Goal: Task Accomplishment & Management: Use online tool/utility

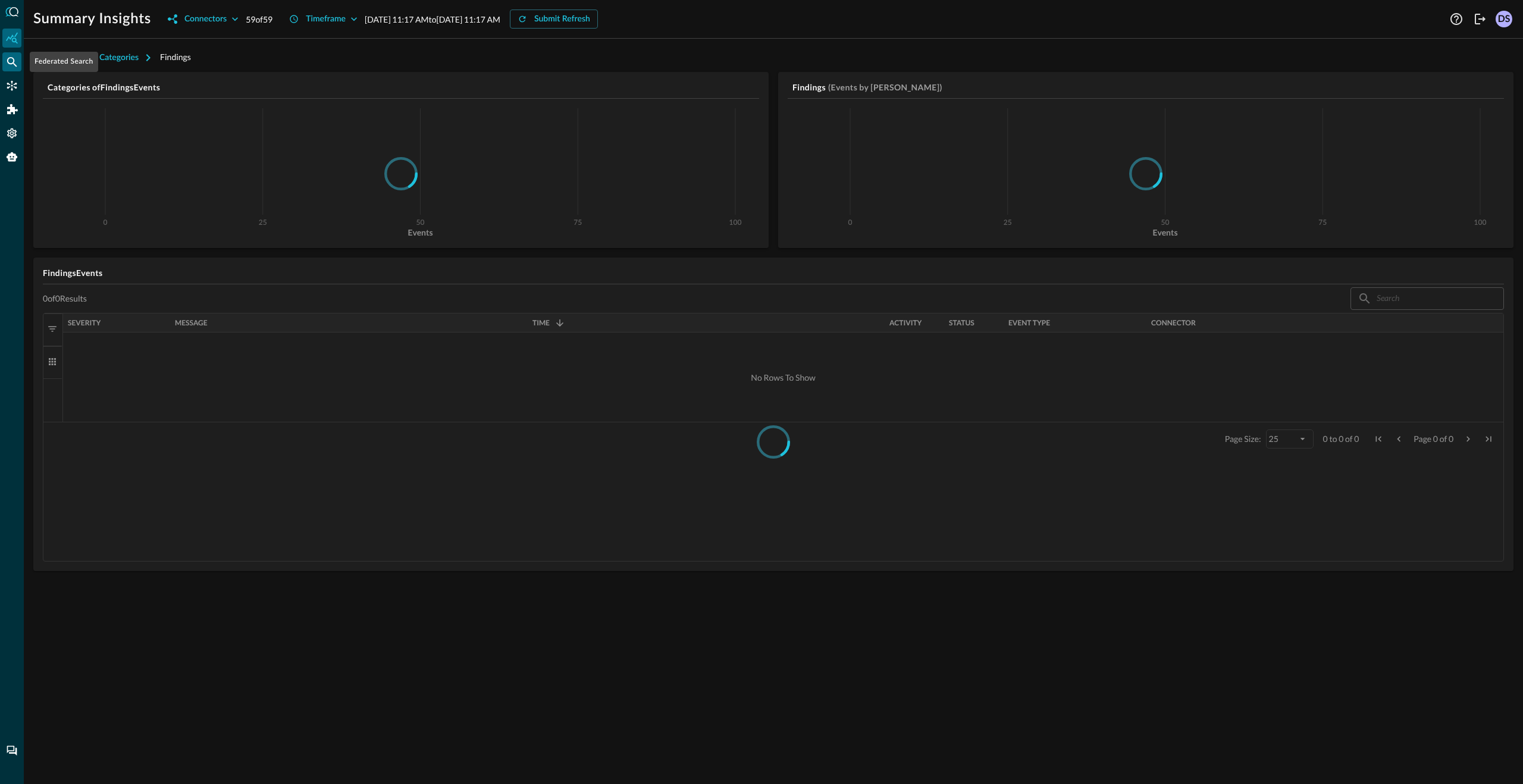
click at [14, 64] on icon "Federated Search" at bounding box center [12, 62] width 10 height 10
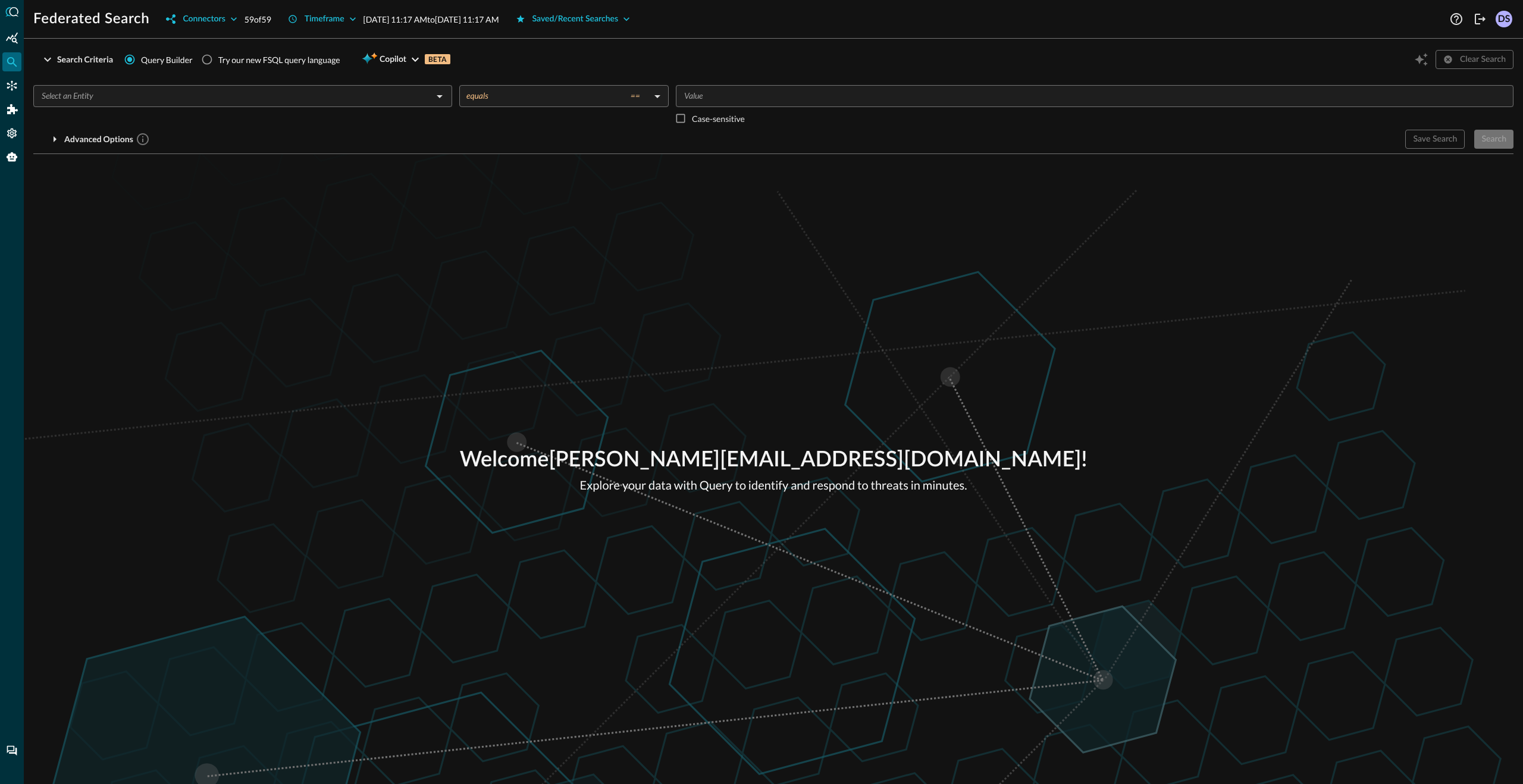
click at [263, 63] on div "Try our new FSQL query language" at bounding box center [279, 59] width 122 height 12
click at [219, 63] on input "Try our new FSQL query language" at bounding box center [207, 60] width 22 height 22
radio input "true"
radio input "false"
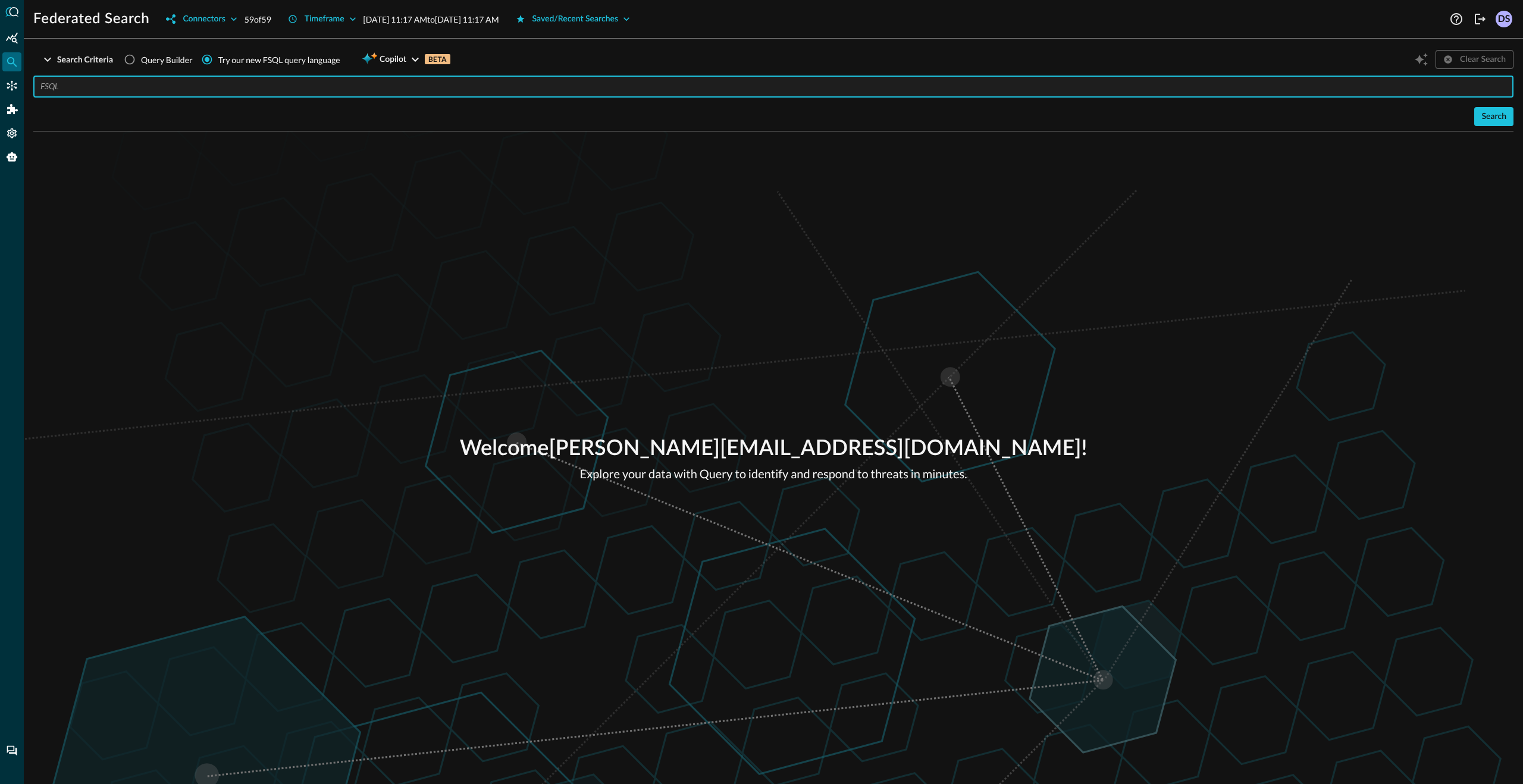
click at [257, 91] on input "text" at bounding box center [776, 87] width 1473 height 22
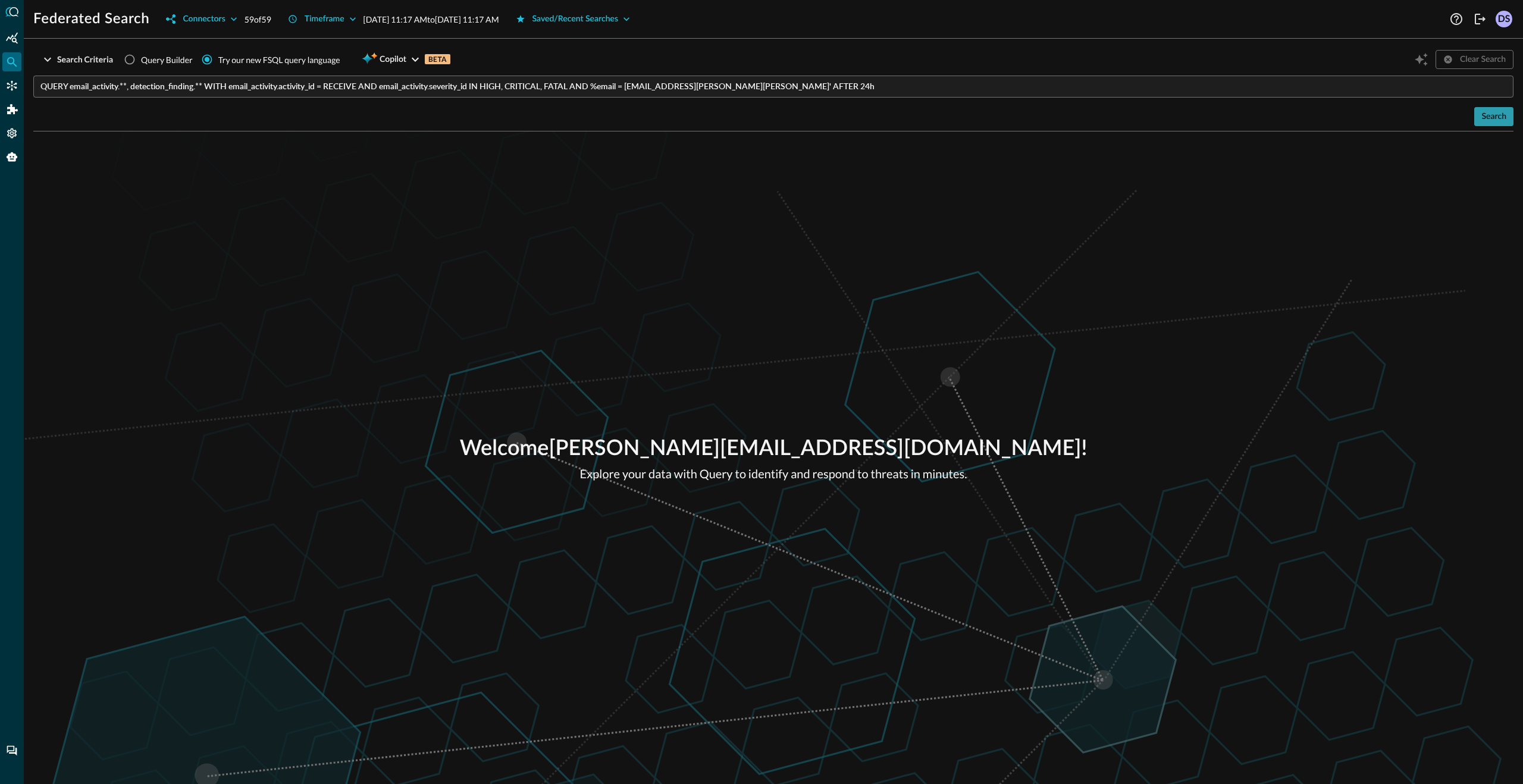
click at [1498, 118] on div "Search" at bounding box center [1493, 117] width 25 height 15
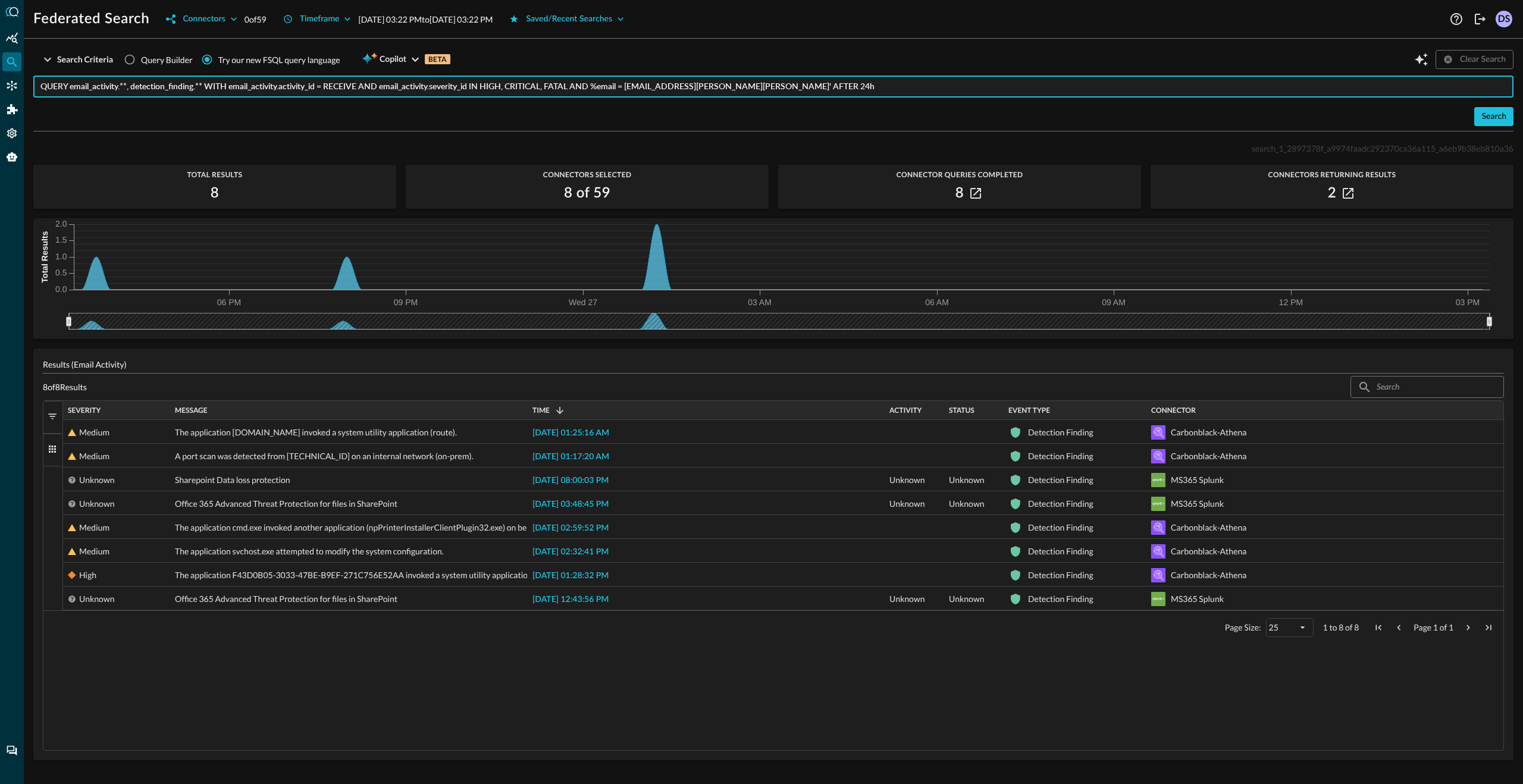
click at [678, 83] on input "QUERY email_activity.**, detection_finding.** WITH email_activity.activity_id =…" at bounding box center [776, 87] width 1473 height 22
click at [615, 90] on input "QUERY email_activity.**, detection_finding.** WITH email_activity.activity_id =…" at bounding box center [776, 87] width 1473 height 22
drag, startPoint x: 584, startPoint y: 88, endPoint x: 762, endPoint y: 88, distance: 178.0
click at [762, 88] on input "QUERY email_activity.**, detection_finding.** WITH email_activity.activity_id =…" at bounding box center [776, 87] width 1473 height 22
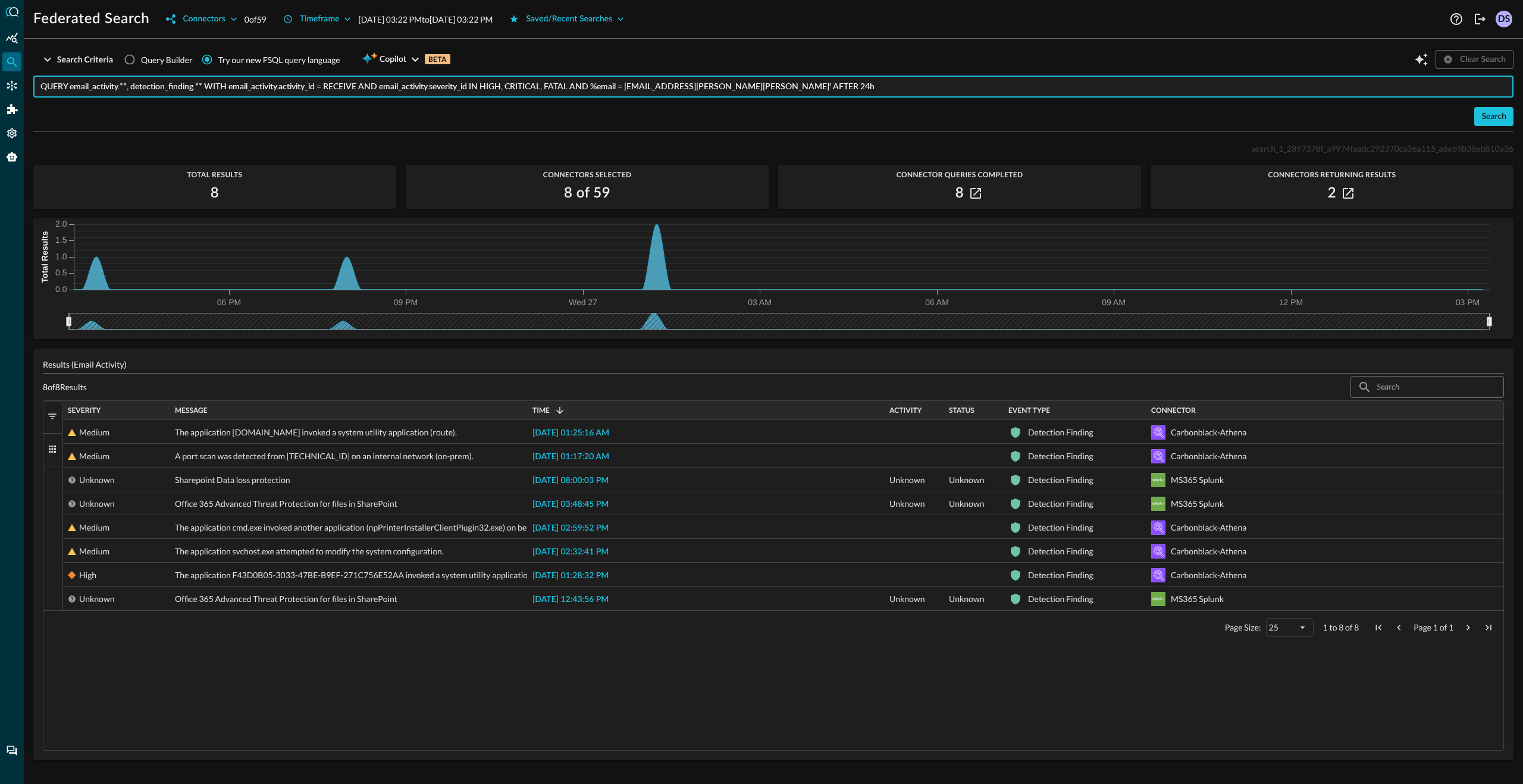
drag, startPoint x: 71, startPoint y: 91, endPoint x: 134, endPoint y: 87, distance: 63.1
click at [134, 87] on input "QUERY email_activity.**, detection_finding.** WITH email_activity.activity_id =…" at bounding box center [776, 87] width 1473 height 22
click at [234, 90] on input "QUERY email_activity.**, detection_finding.** WITH email_activity.activity_id =…" at bounding box center [776, 87] width 1473 height 22
drag, startPoint x: 232, startPoint y: 88, endPoint x: 583, endPoint y: 87, distance: 351.0
click at [599, 86] on input "QUERY email_activity.**, detection_finding.** WITH email_activity.activity_id =…" at bounding box center [776, 87] width 1473 height 22
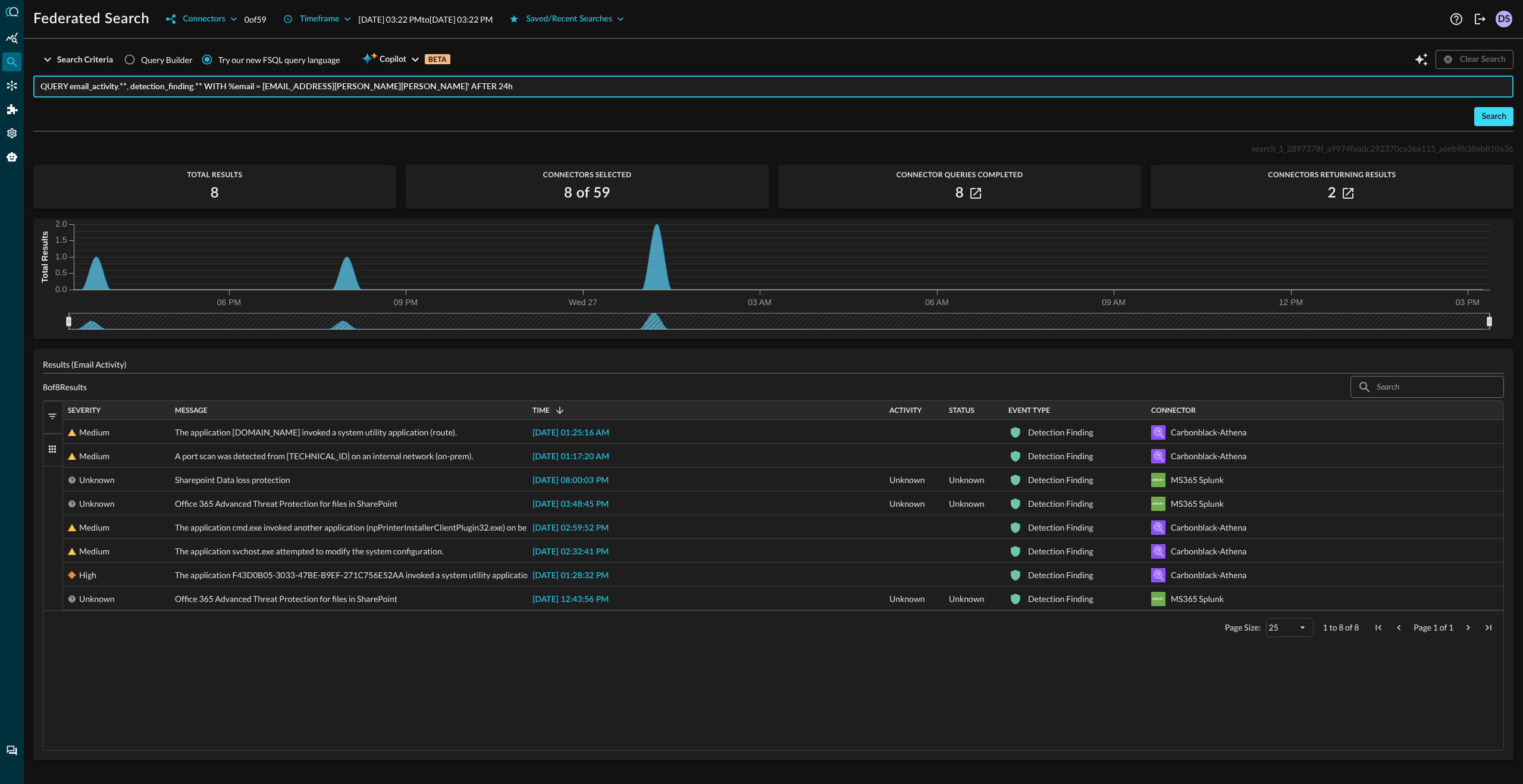
type input "QUERY email_activity.**, detection_finding.** WITH %email = 'mary.duncan@direct…"
click at [1492, 118] on div "Search" at bounding box center [1493, 117] width 25 height 15
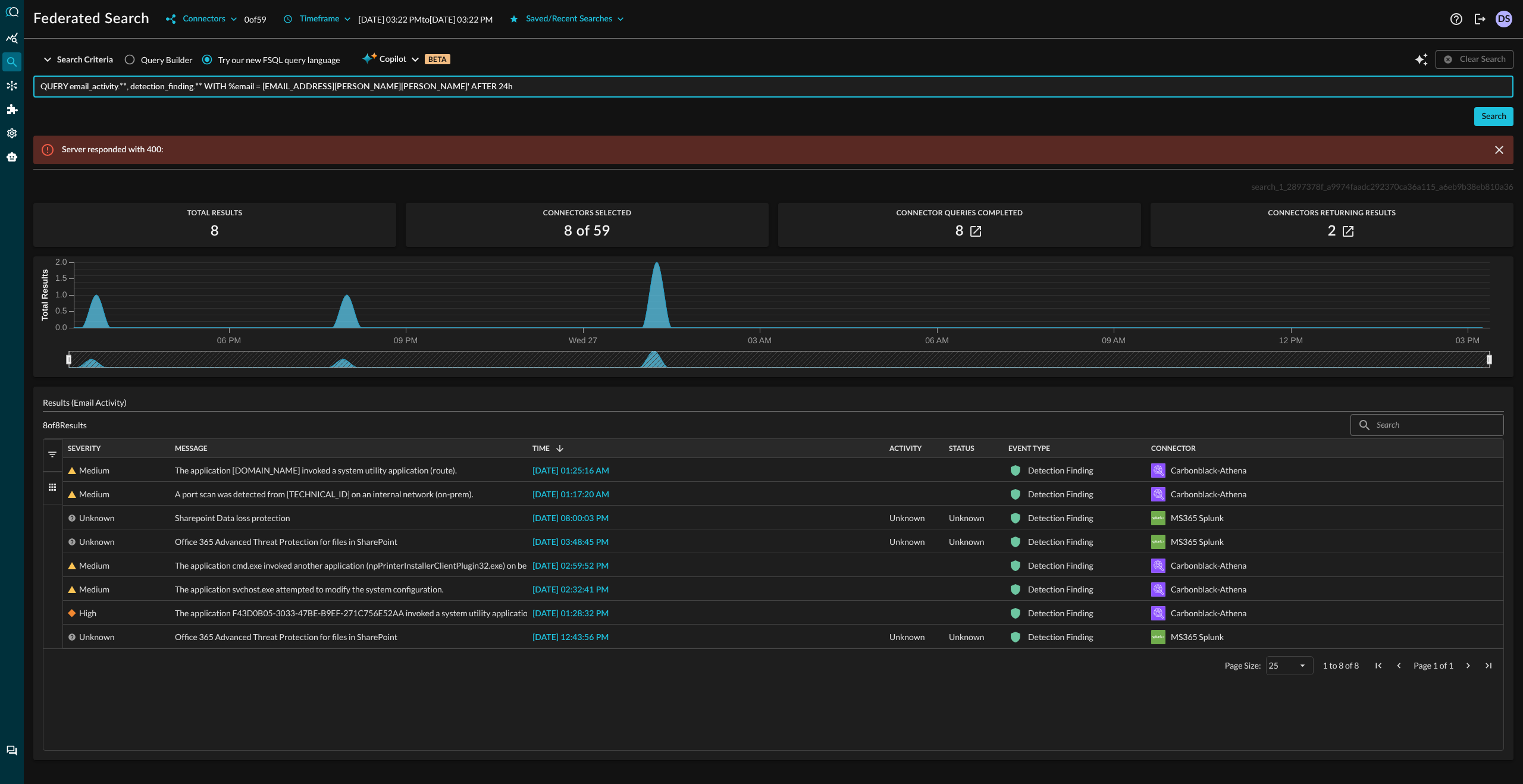
click at [485, 90] on input "QUERY email_activity.**, detection_finding.** WITH %email = 'mary.duncan@direct…" at bounding box center [776, 87] width 1473 height 22
drag, startPoint x: 485, startPoint y: 91, endPoint x: 0, endPoint y: 90, distance: 485.0
click at [0, 90] on div "Federated Search Connectors 0 of 59 Timeframe Aug 26, 2025 03:22 PM to Aug 27, …" at bounding box center [761, 392] width 1523 height 784
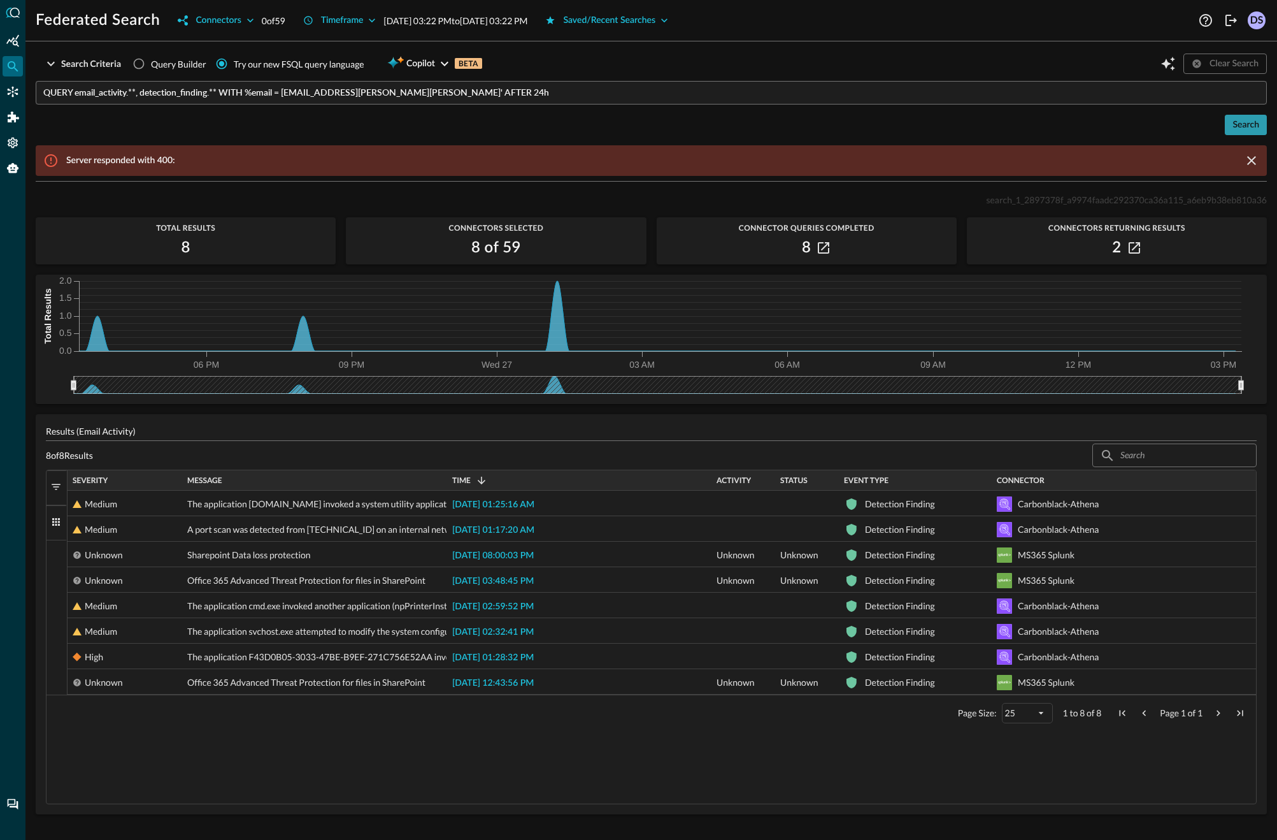
click at [1246, 124] on div "Search" at bounding box center [1246, 125] width 27 height 16
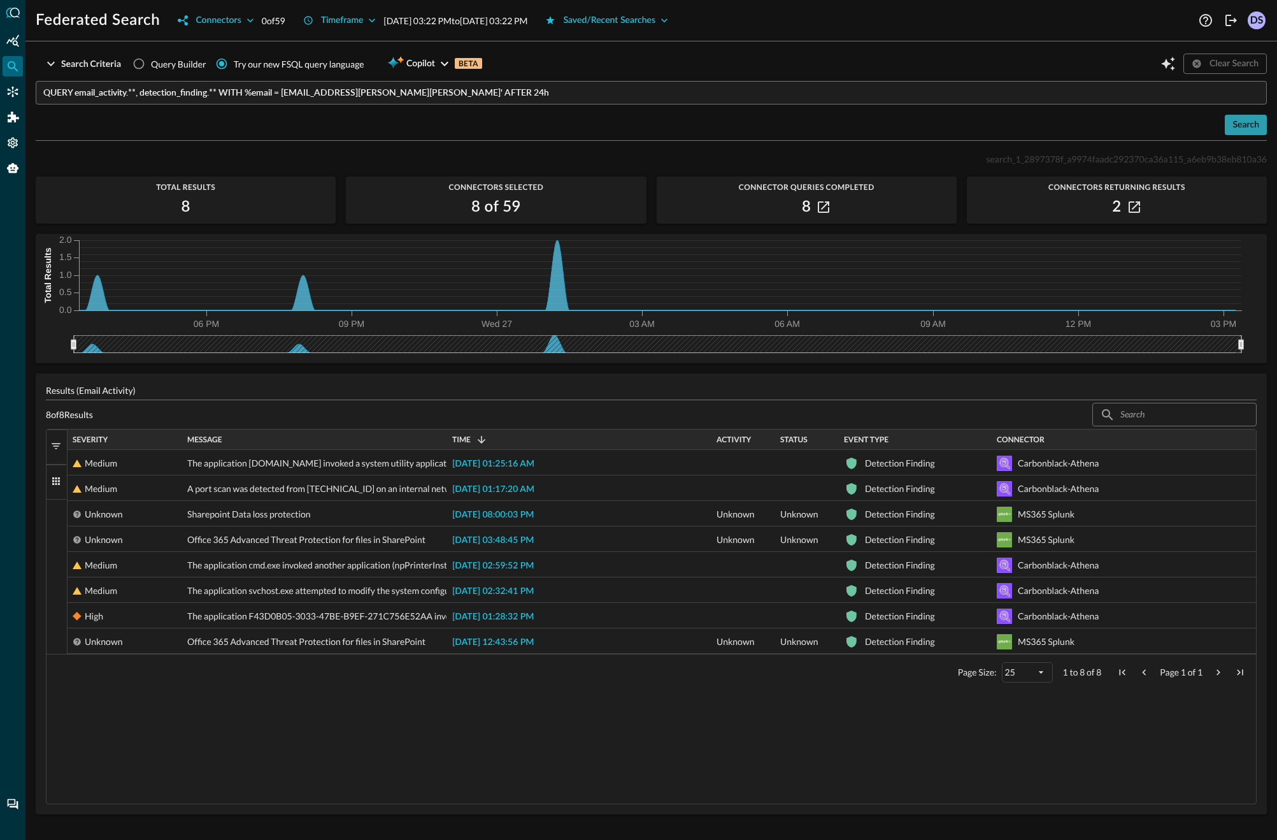
click at [1241, 126] on div "Search" at bounding box center [1246, 125] width 27 height 16
drag, startPoint x: 469, startPoint y: 90, endPoint x: 27, endPoint y: 97, distance: 442.8
click at [27, 97] on div "Search Criteria Query Builder Try our new FSQL query language Copilot BETA Clea…" at bounding box center [651, 446] width 1252 height 788
click at [11, 66] on icon "Federated Search" at bounding box center [12, 66] width 13 height 13
click at [15, 92] on icon "Connectors" at bounding box center [12, 91] width 13 height 13
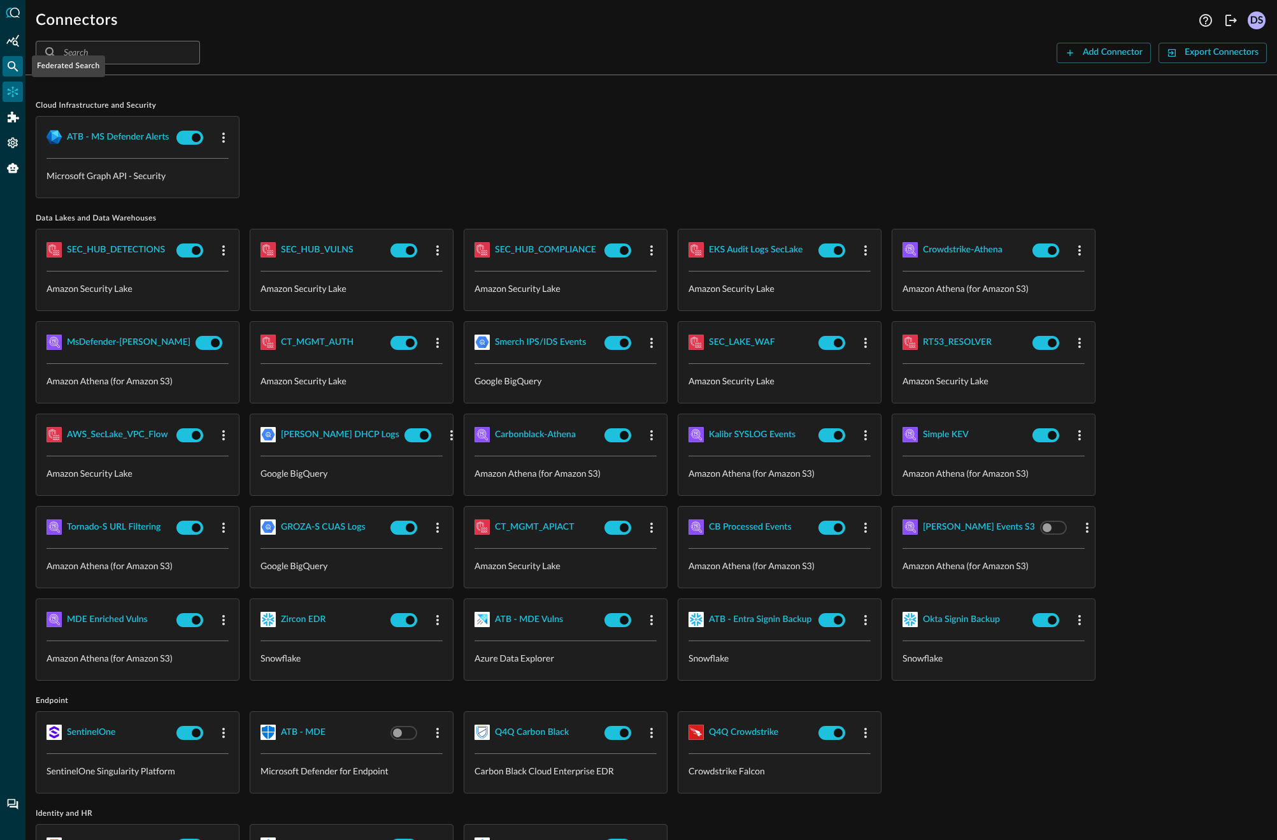
click at [10, 64] on icon "Federated Search" at bounding box center [12, 66] width 13 height 13
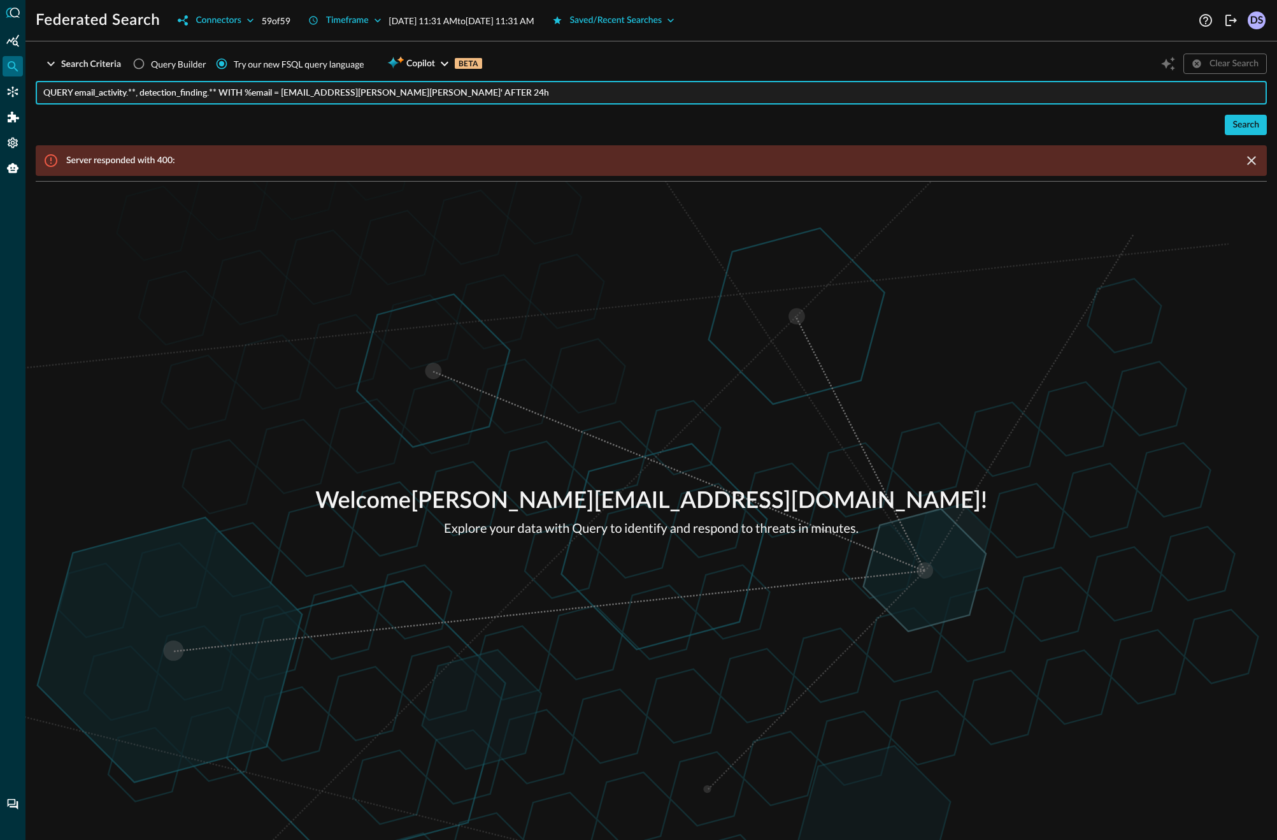
drag, startPoint x: 494, startPoint y: 92, endPoint x: 0, endPoint y: 76, distance: 494.6
click at [0, 76] on div "Federated Search Connectors 59 of 59 Timeframe Aug 26, 2025 11:31 AM to Aug 27,…" at bounding box center [638, 420] width 1277 height 840
click at [1243, 124] on div "Search" at bounding box center [1246, 125] width 27 height 16
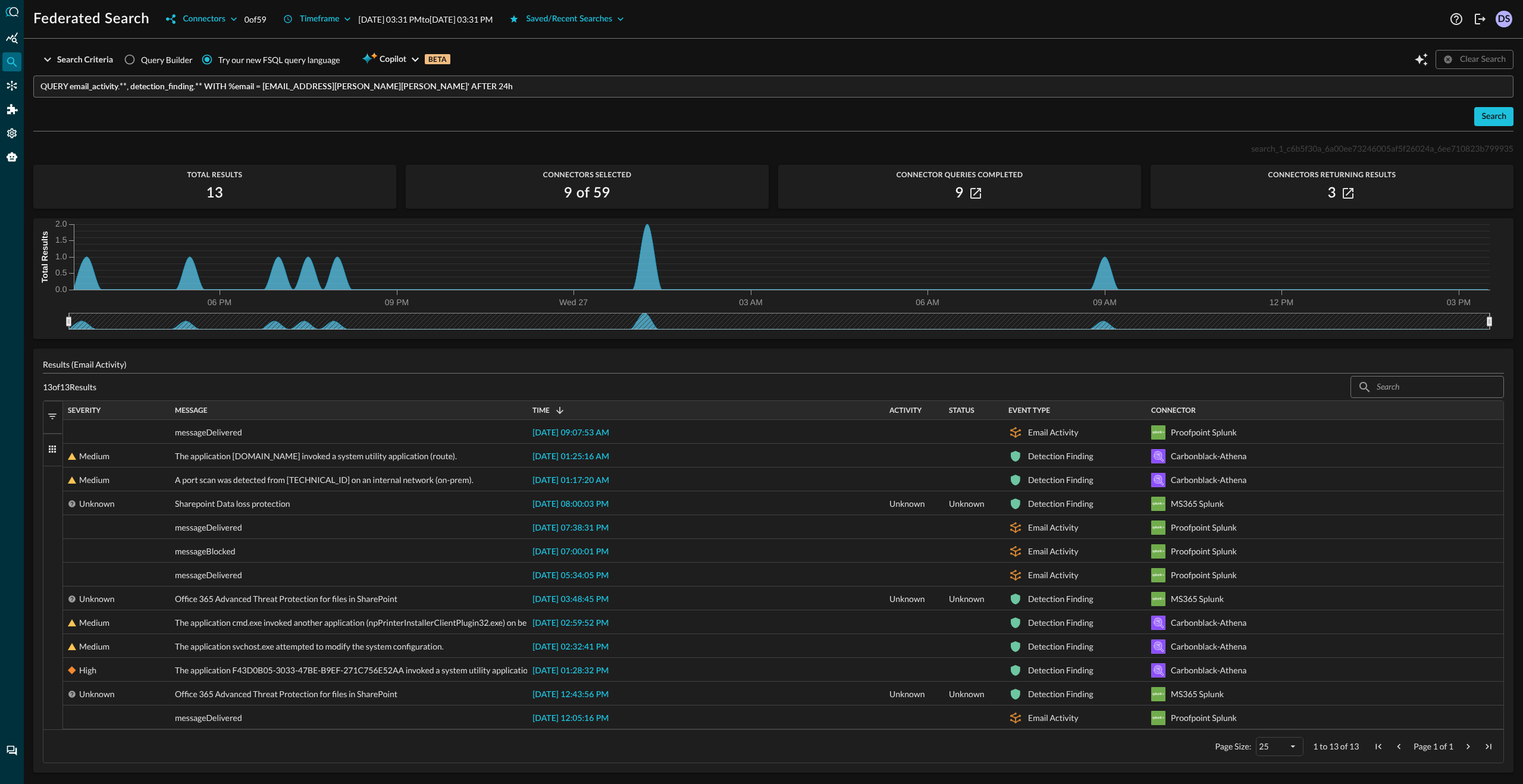
click at [51, 447] on span "button" at bounding box center [51, 448] width 10 height 10
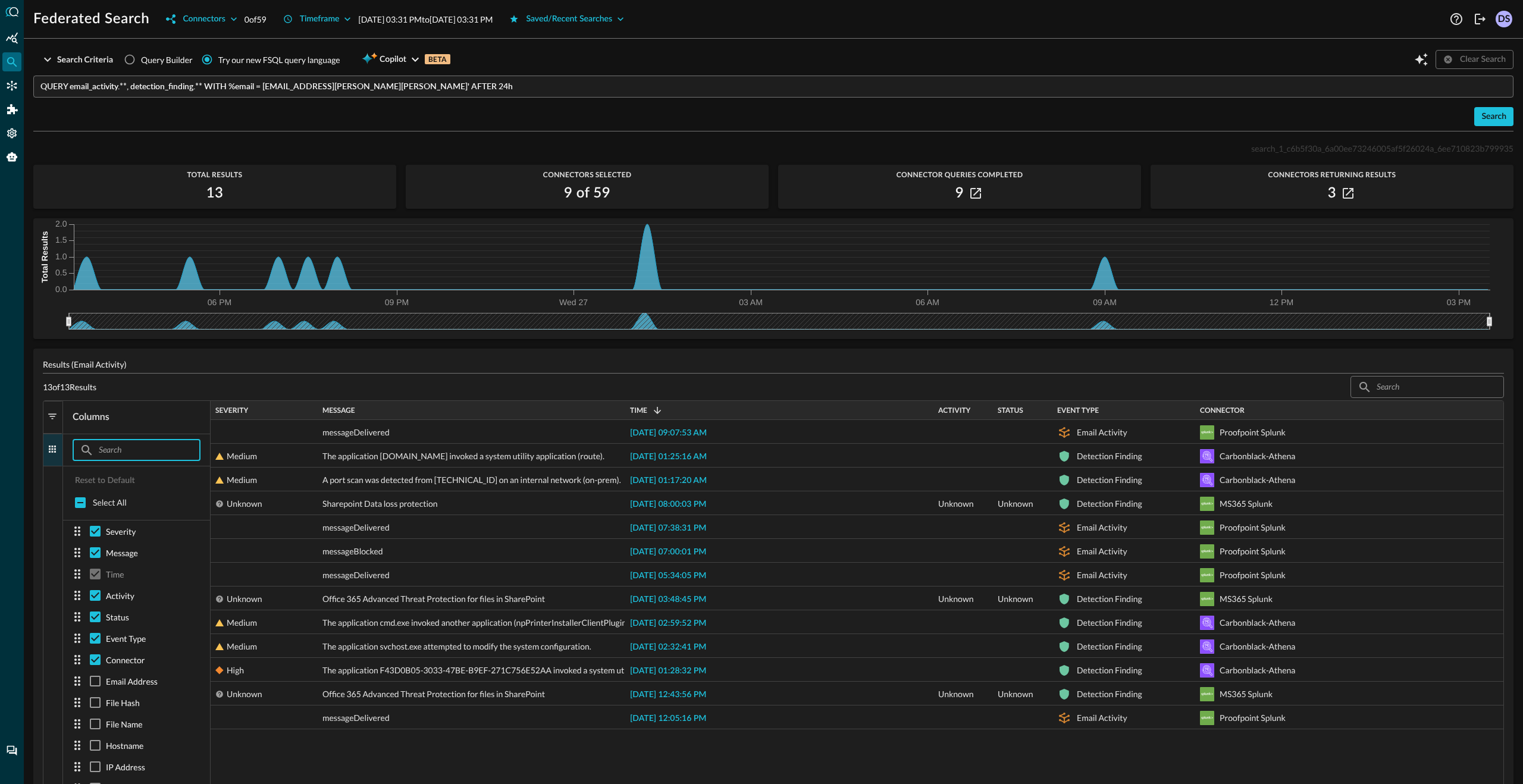
click at [119, 455] on input "text" at bounding box center [136, 450] width 75 height 22
type input "ac"
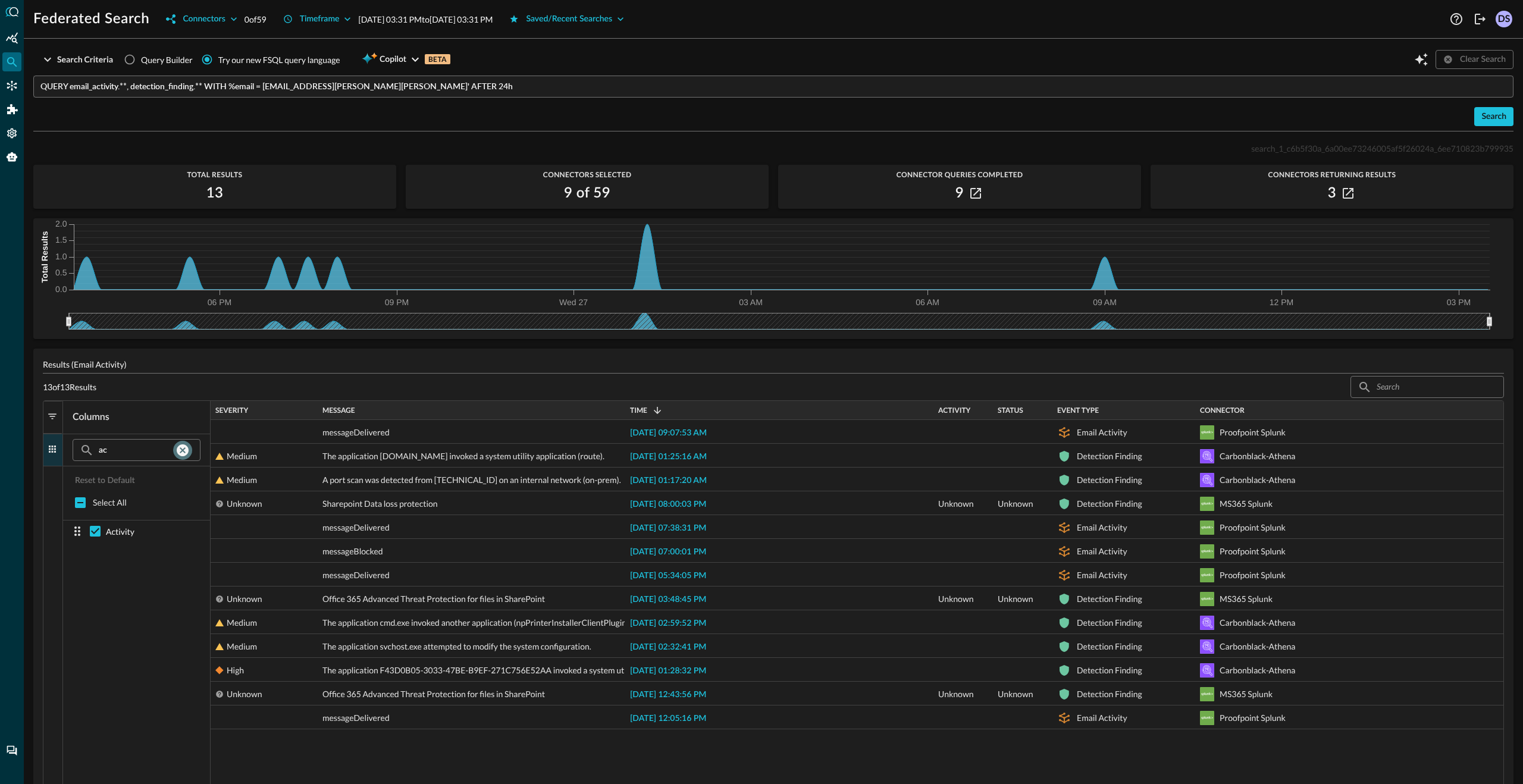
click at [186, 449] on icon "Clear Columns Search" at bounding box center [182, 450] width 12 height 12
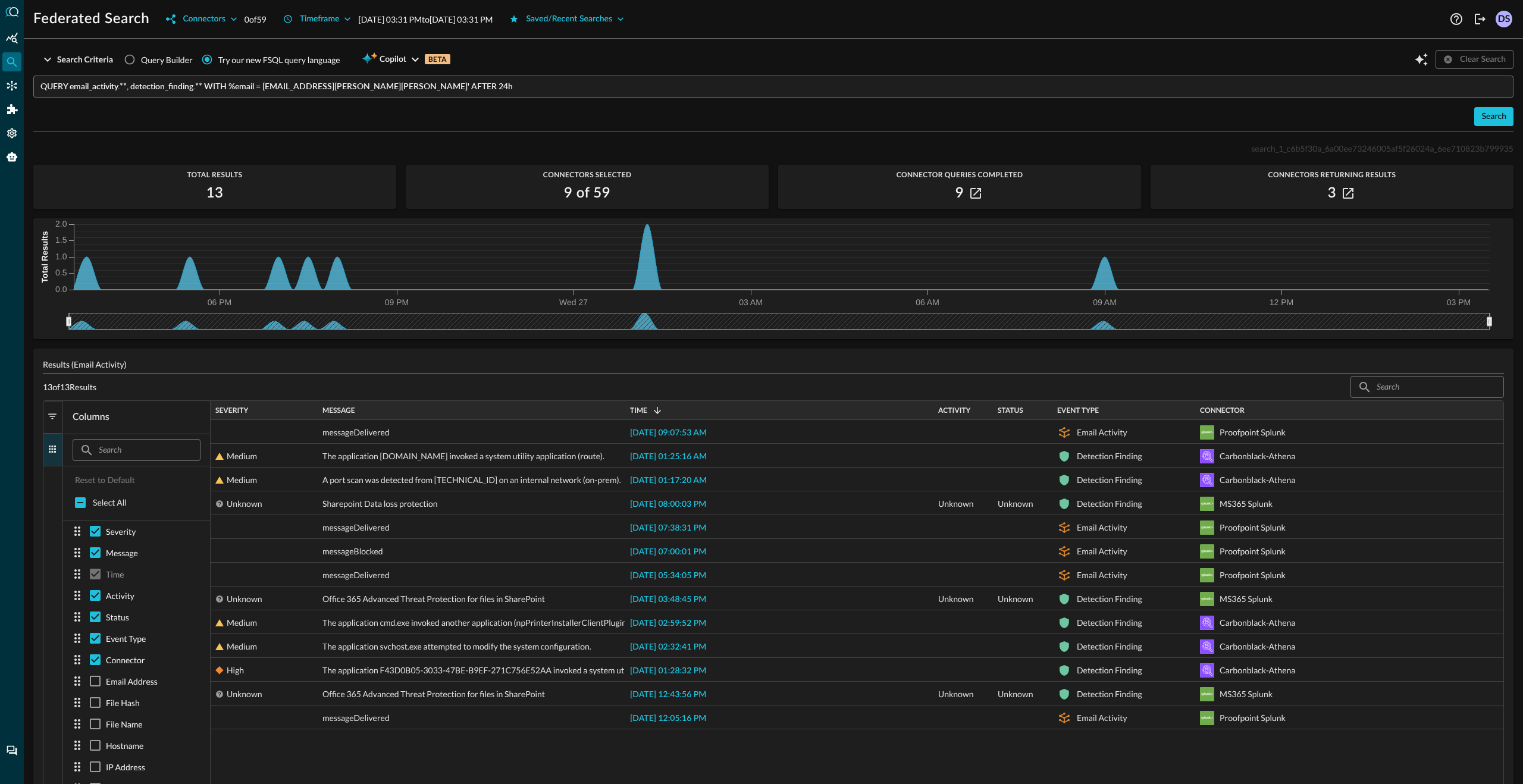
click at [50, 450] on span "button" at bounding box center [51, 448] width 10 height 10
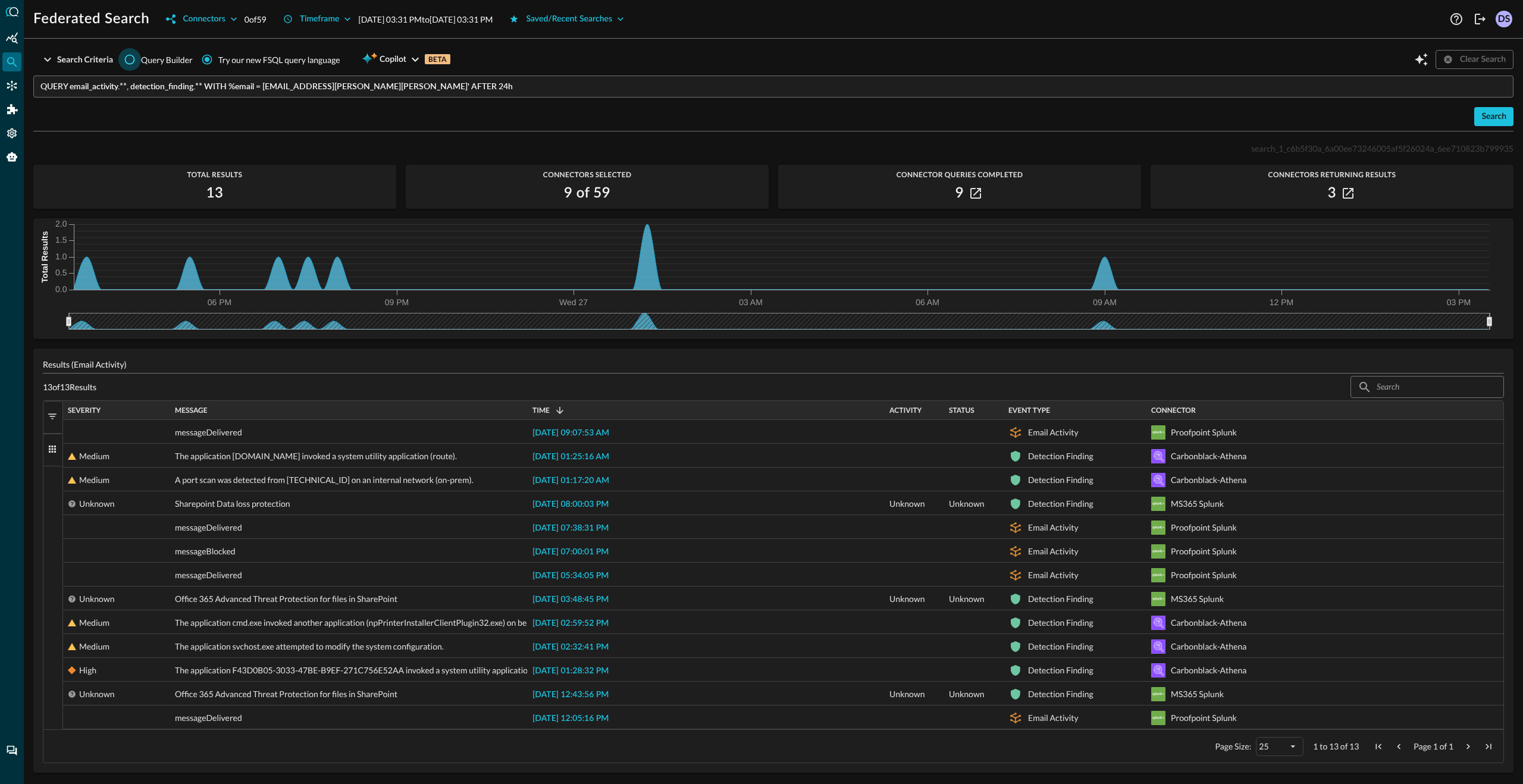
click at [134, 60] on input "Query Builder" at bounding box center [130, 60] width 22 height 22
radio input "true"
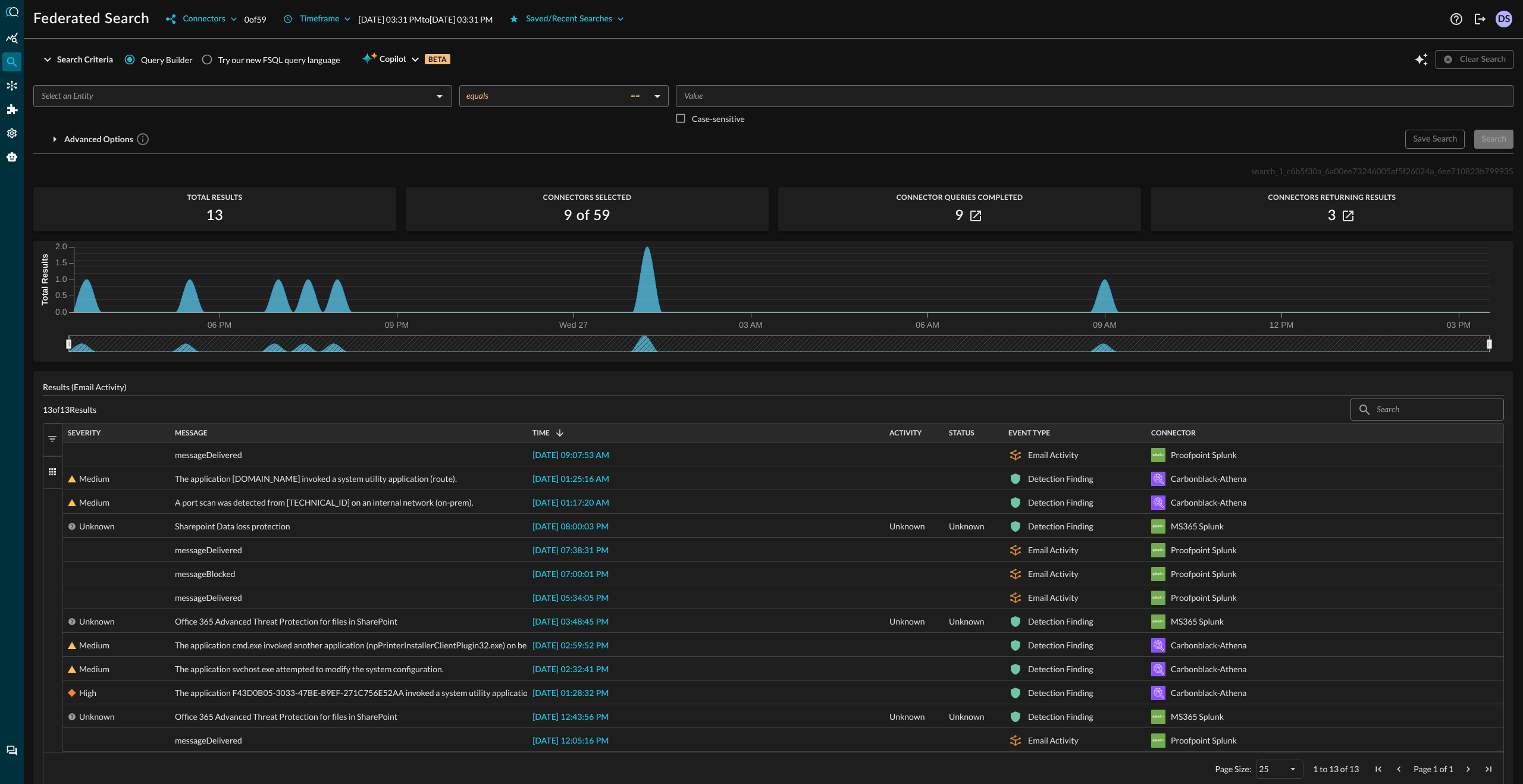
click at [209, 101] on input "text" at bounding box center [233, 96] width 392 height 15
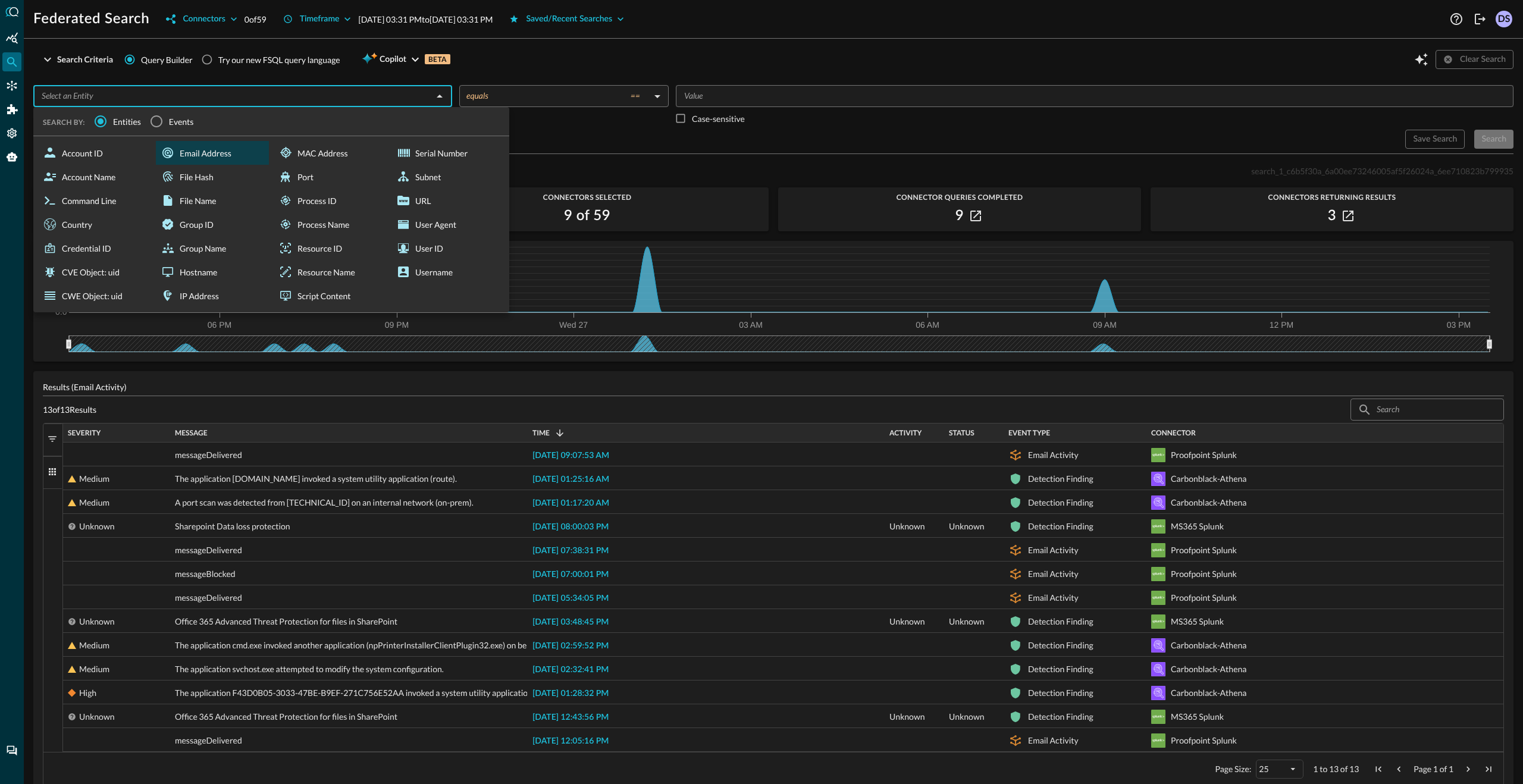
click at [212, 155] on div "Email Address" at bounding box center [212, 152] width 113 height 23
type input "Email Address"
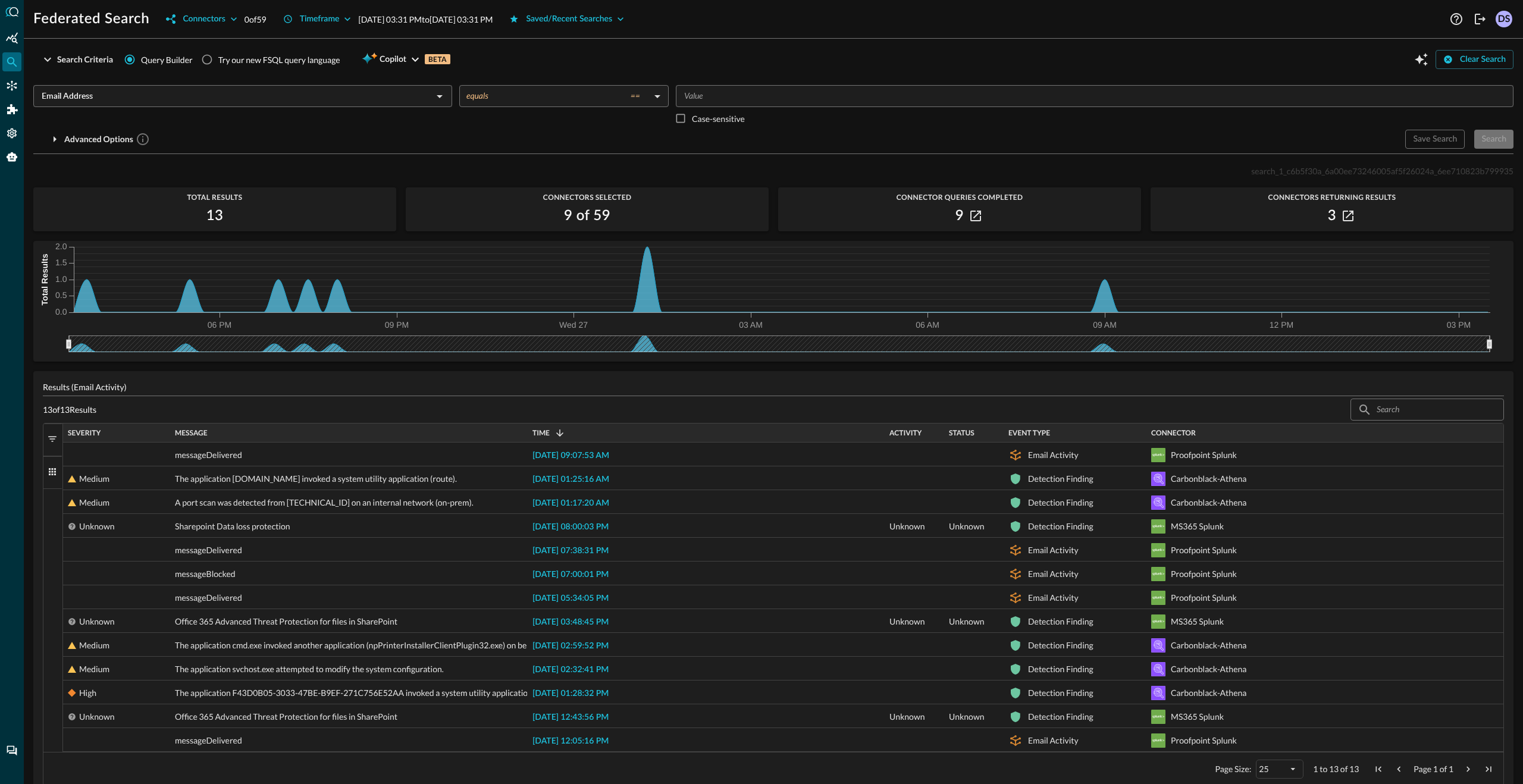
click at [760, 99] on input "Value" at bounding box center [1093, 96] width 828 height 15
click at [811, 114] on div "mary.duncan@directory.query.ai ​ Case-sensitive" at bounding box center [1094, 107] width 838 height 45
click at [1384, 118] on div "mary.duncan@directory.query.ai ​ Case-sensitive" at bounding box center [1094, 107] width 838 height 45
click at [338, 19] on div "Timeframe" at bounding box center [319, 20] width 40 height 15
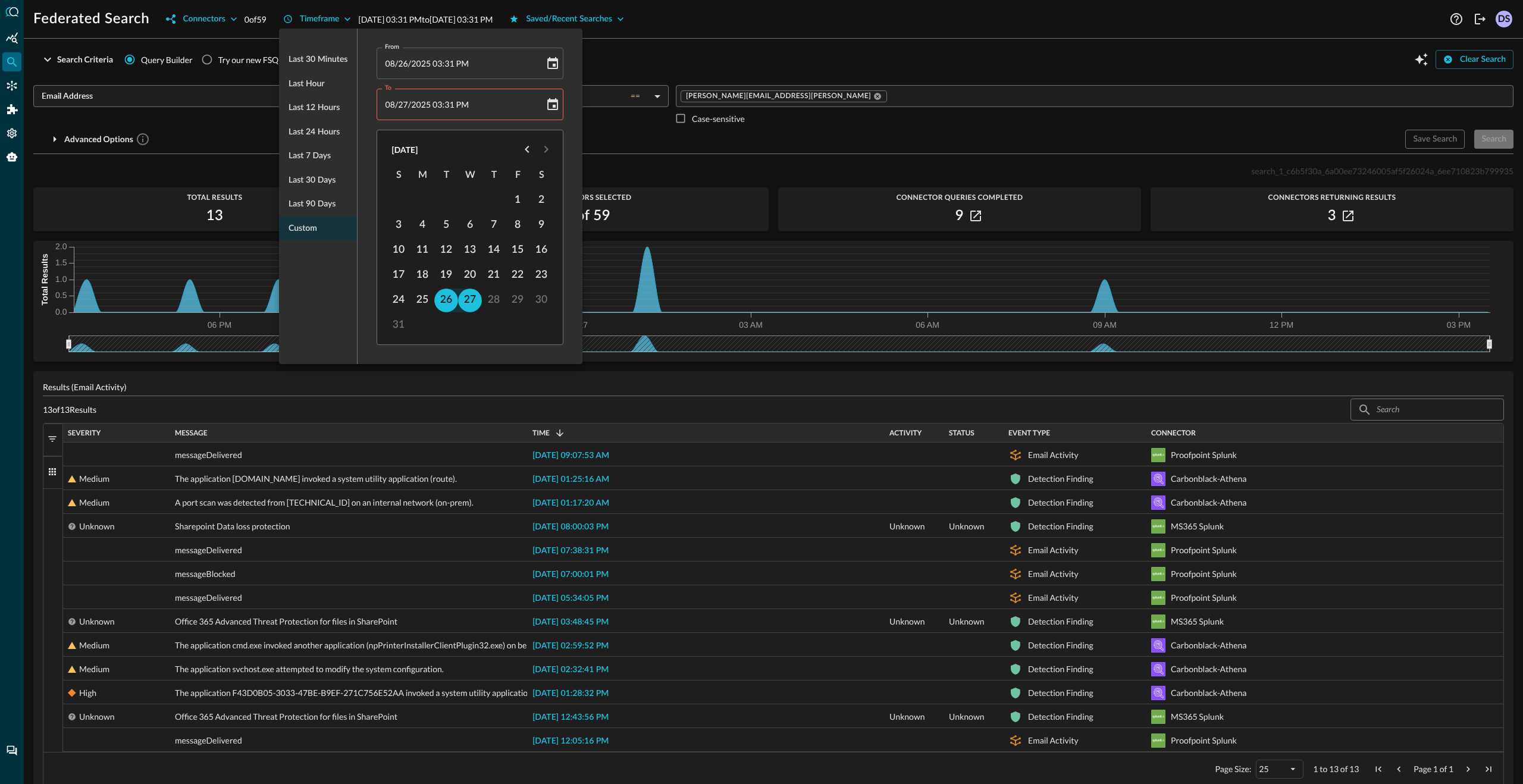
click at [323, 130] on span "Last 24 hours" at bounding box center [314, 133] width 51 height 15
type input "08/26/2025 11:53 AM"
type input "08/27/2025 11:53 AM"
click at [930, 125] on div at bounding box center [761, 392] width 1523 height 784
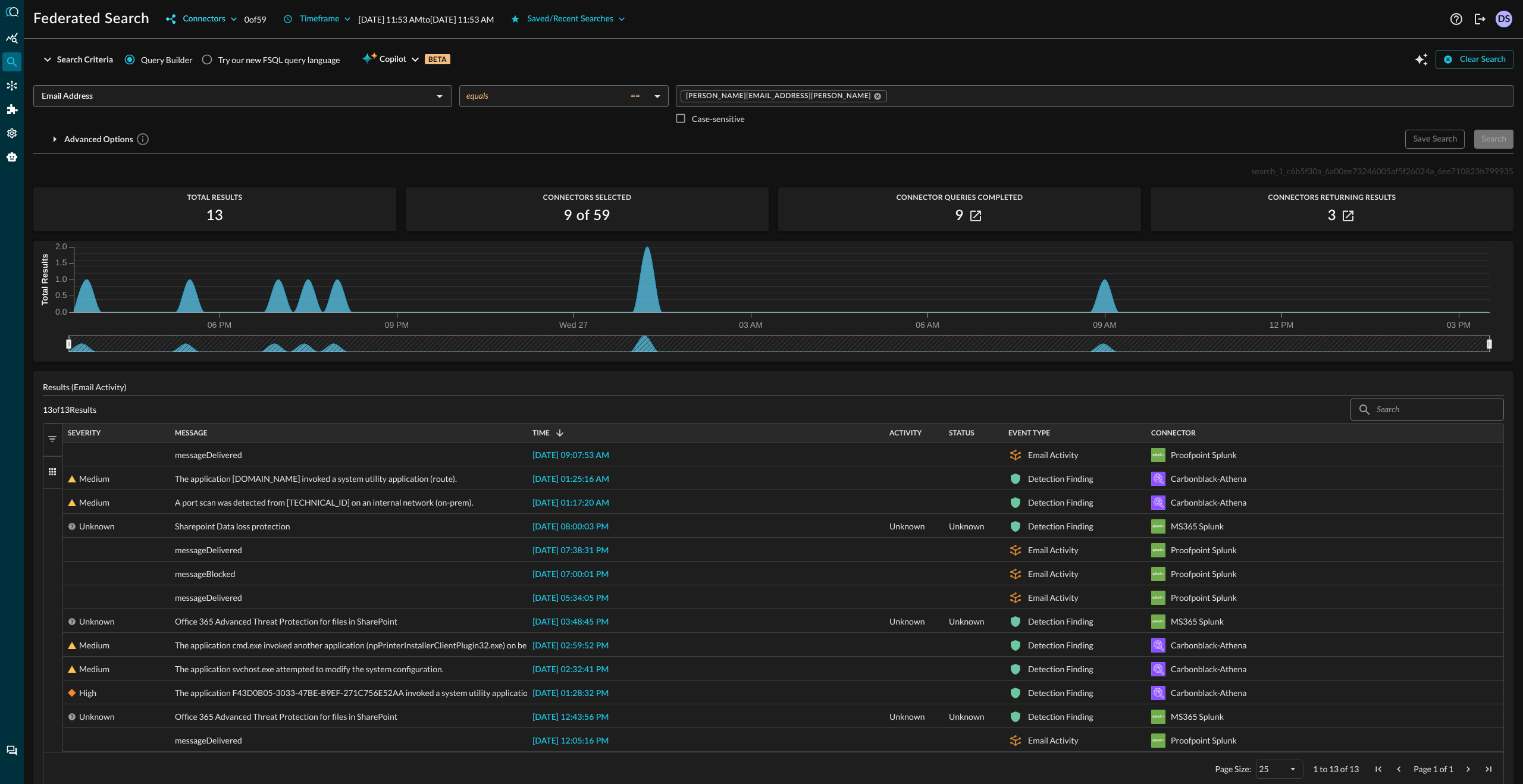
click at [237, 19] on icon "button" at bounding box center [233, 19] width 12 height 12
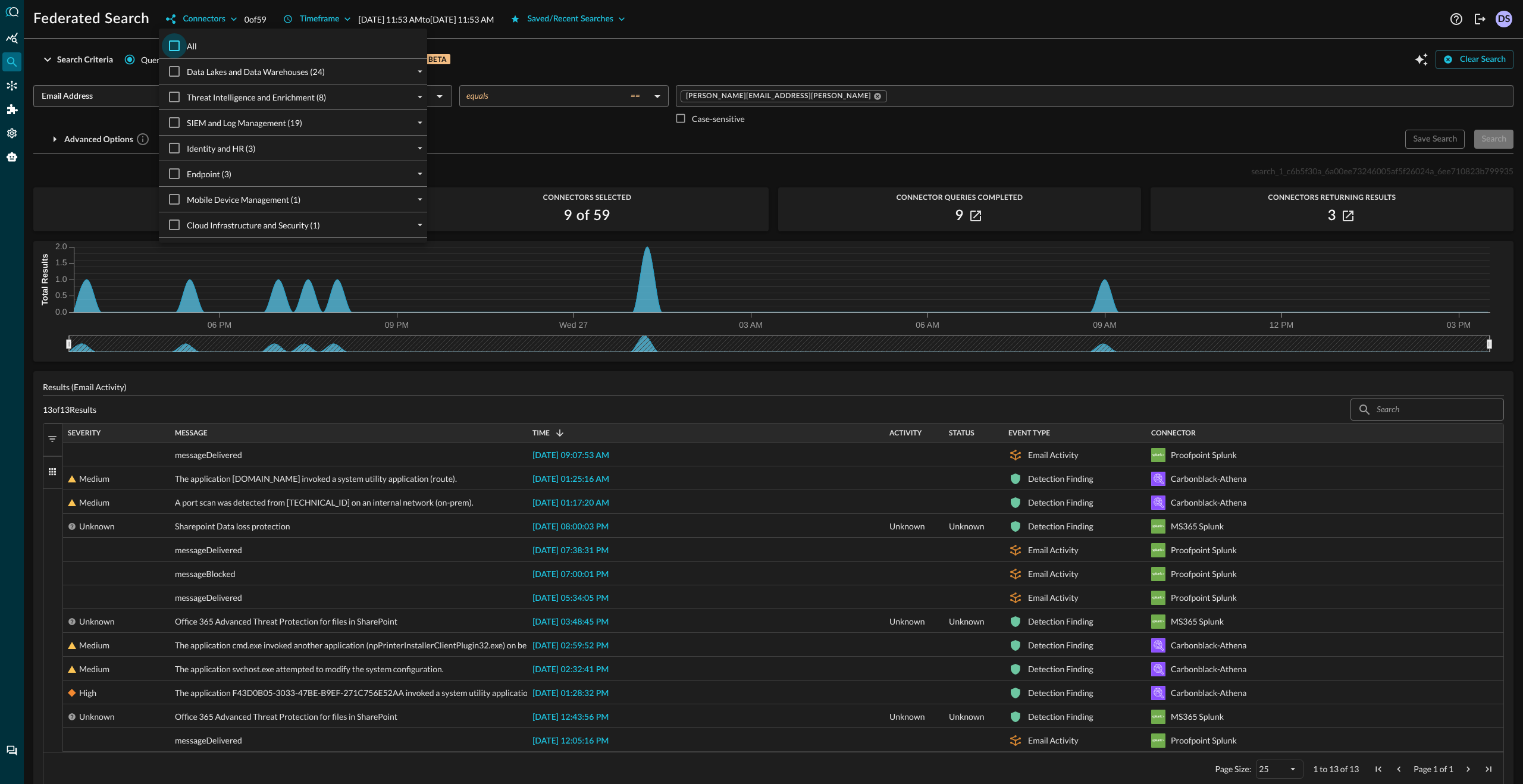
click at [175, 46] on input "All" at bounding box center [174, 46] width 25 height 25
checkbox input "true"
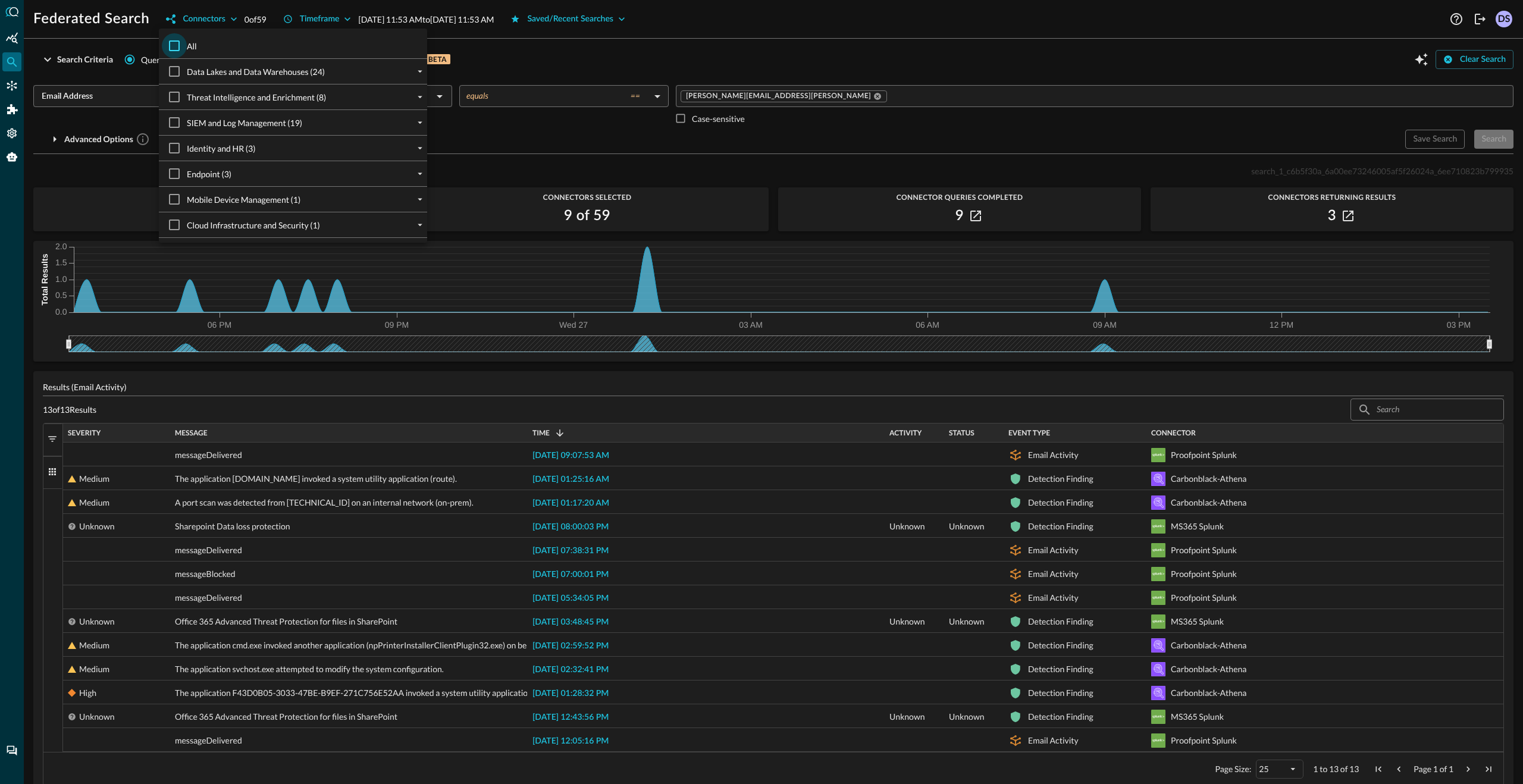
checkbox input "true"
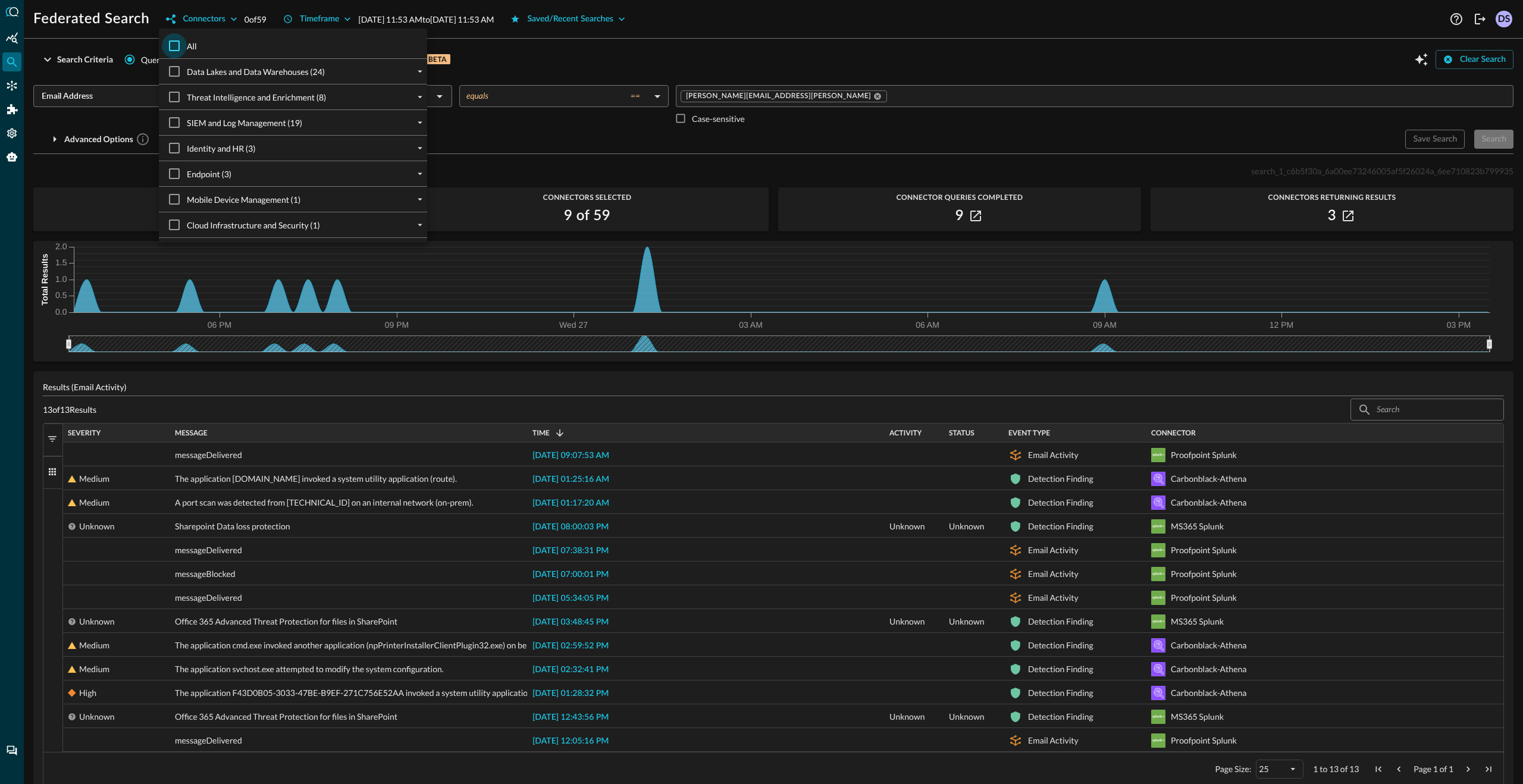
checkbox input "true"
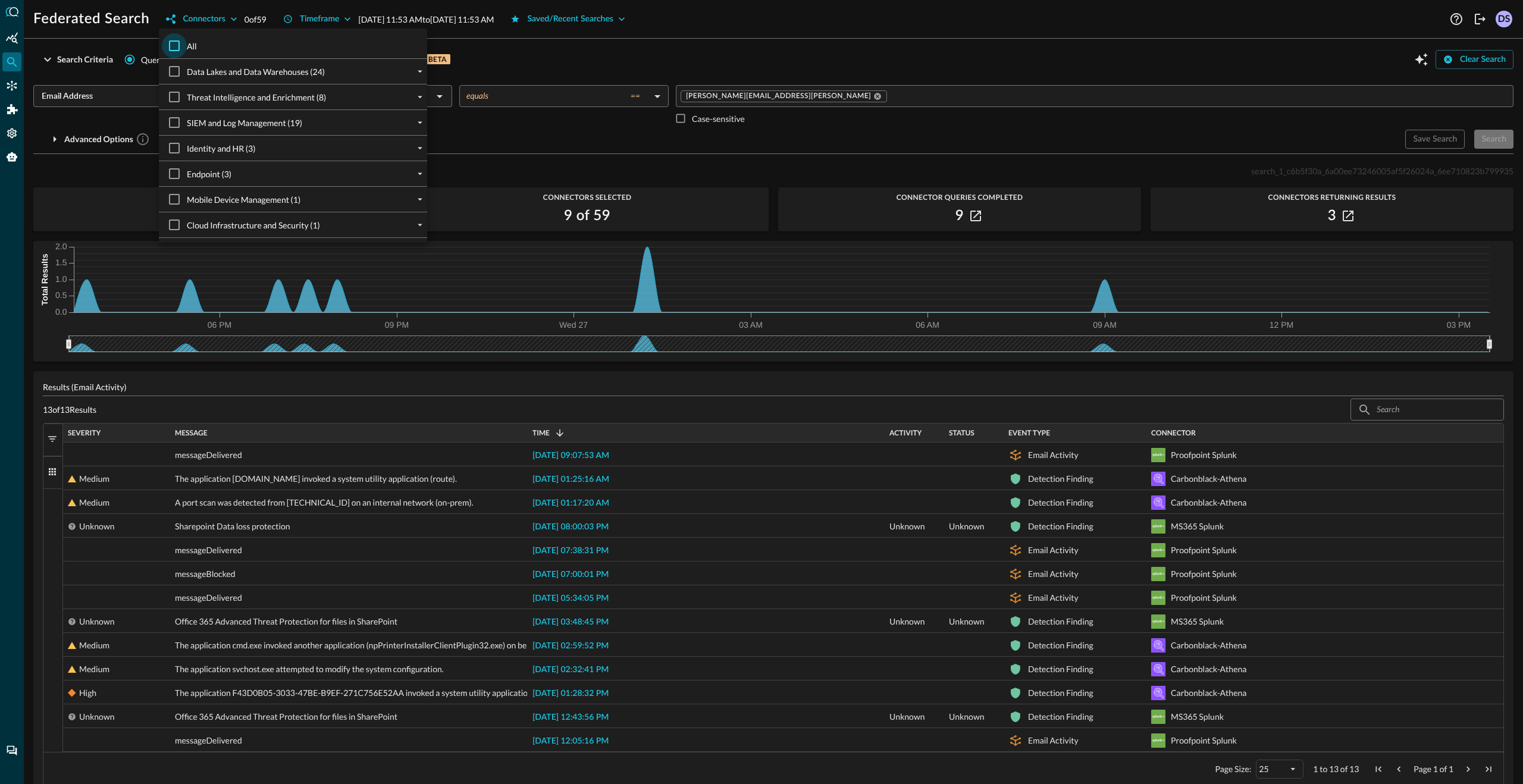
checkbox input "true"
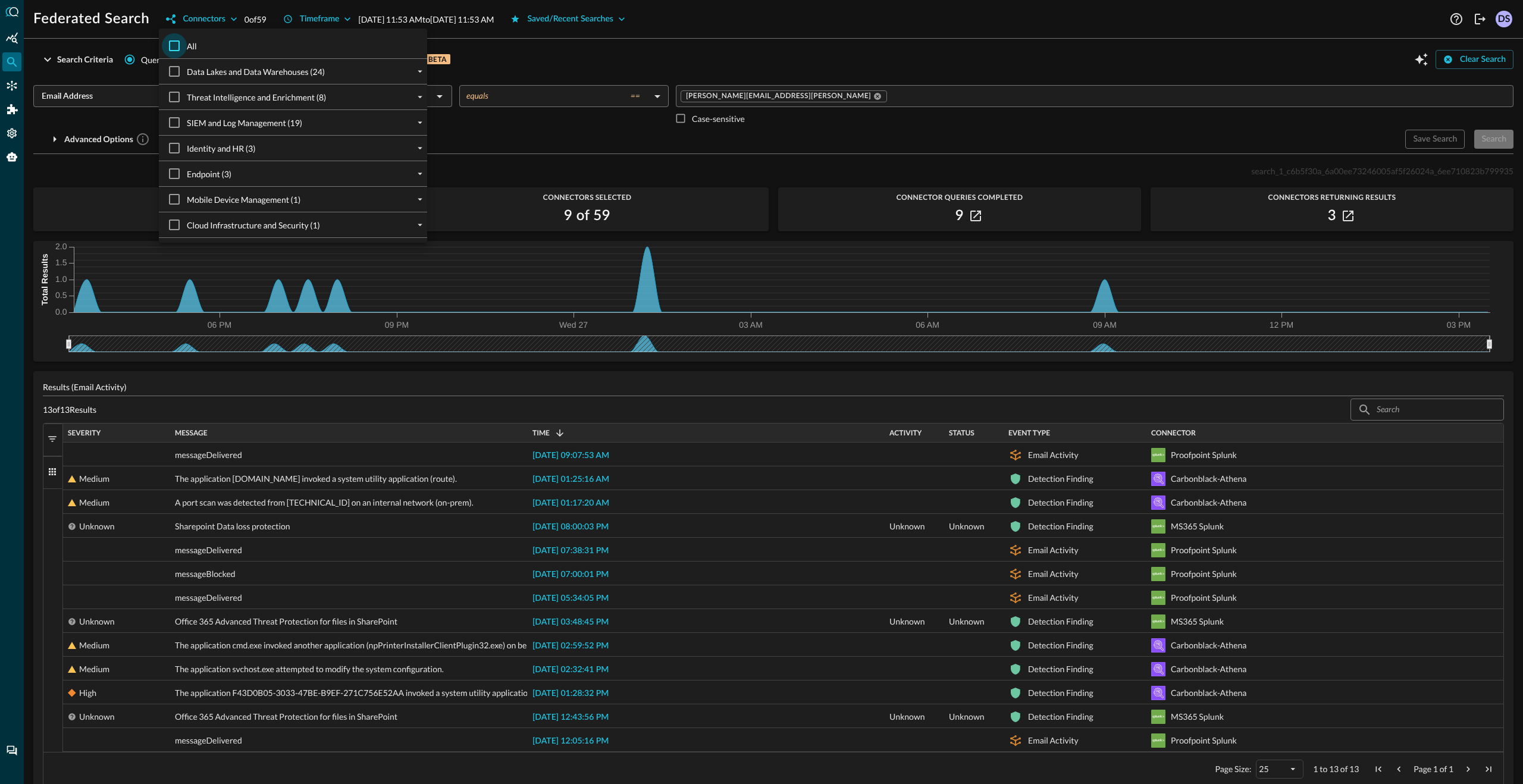
checkbox input "true"
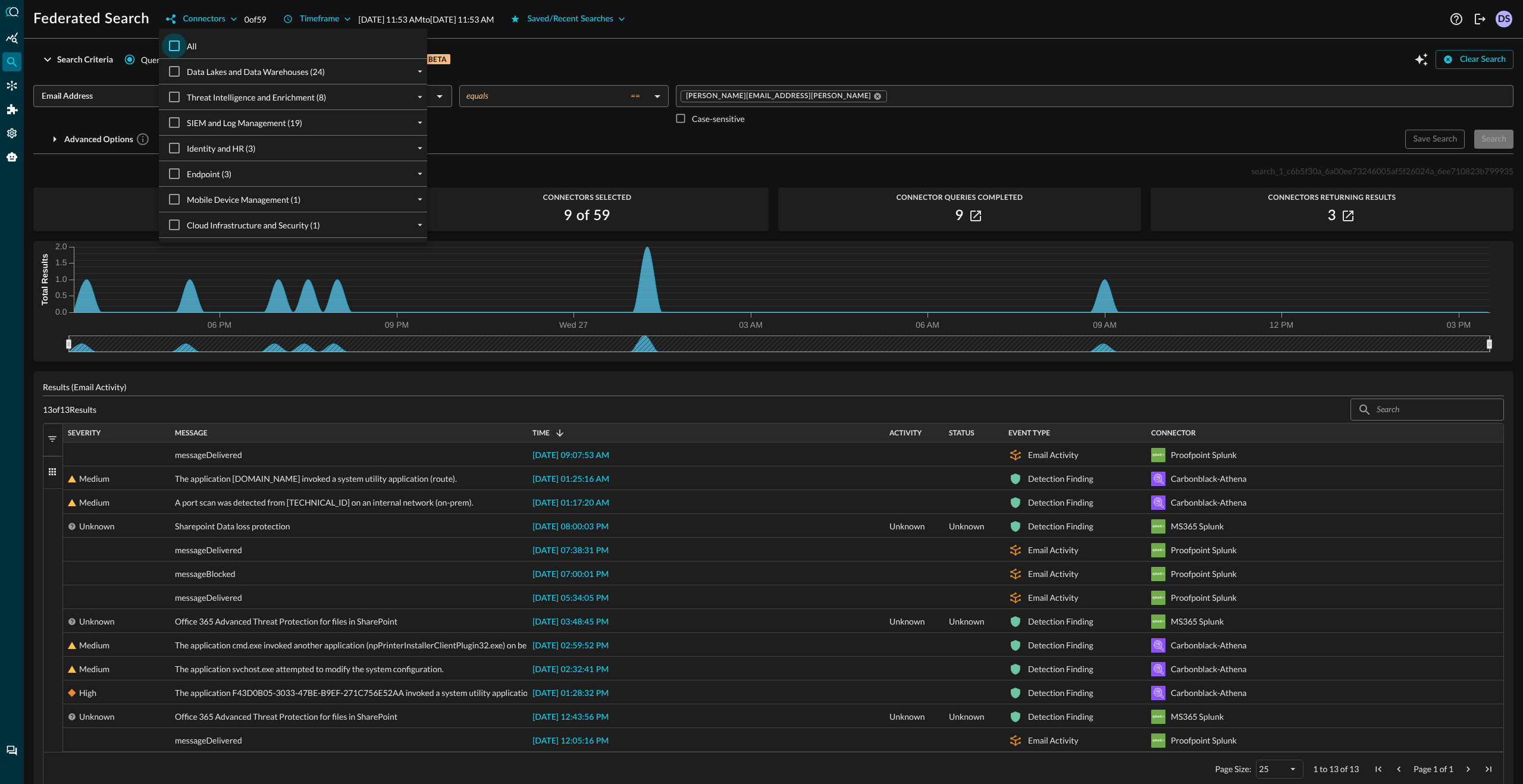
checkbox input "true"
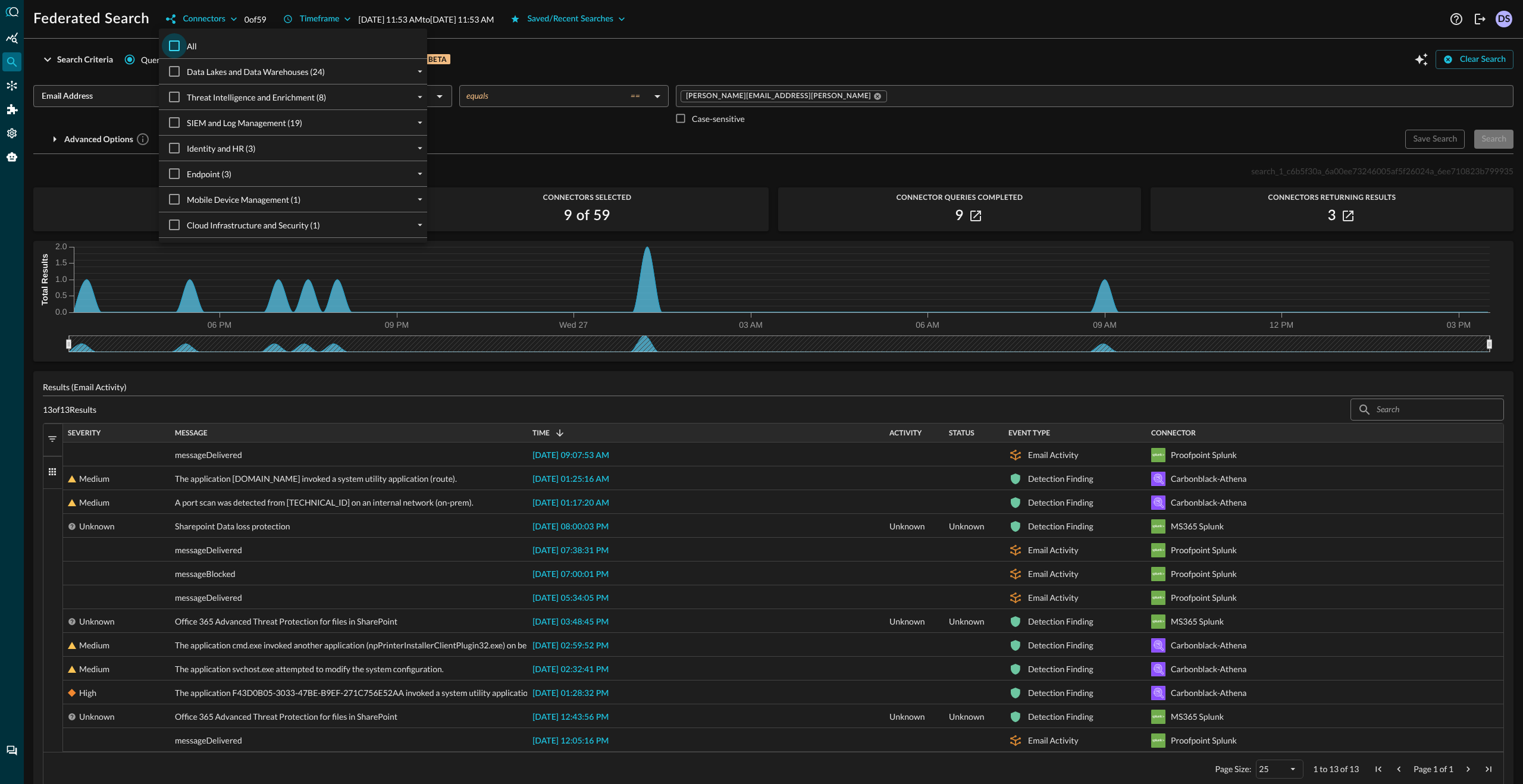
checkbox input "true"
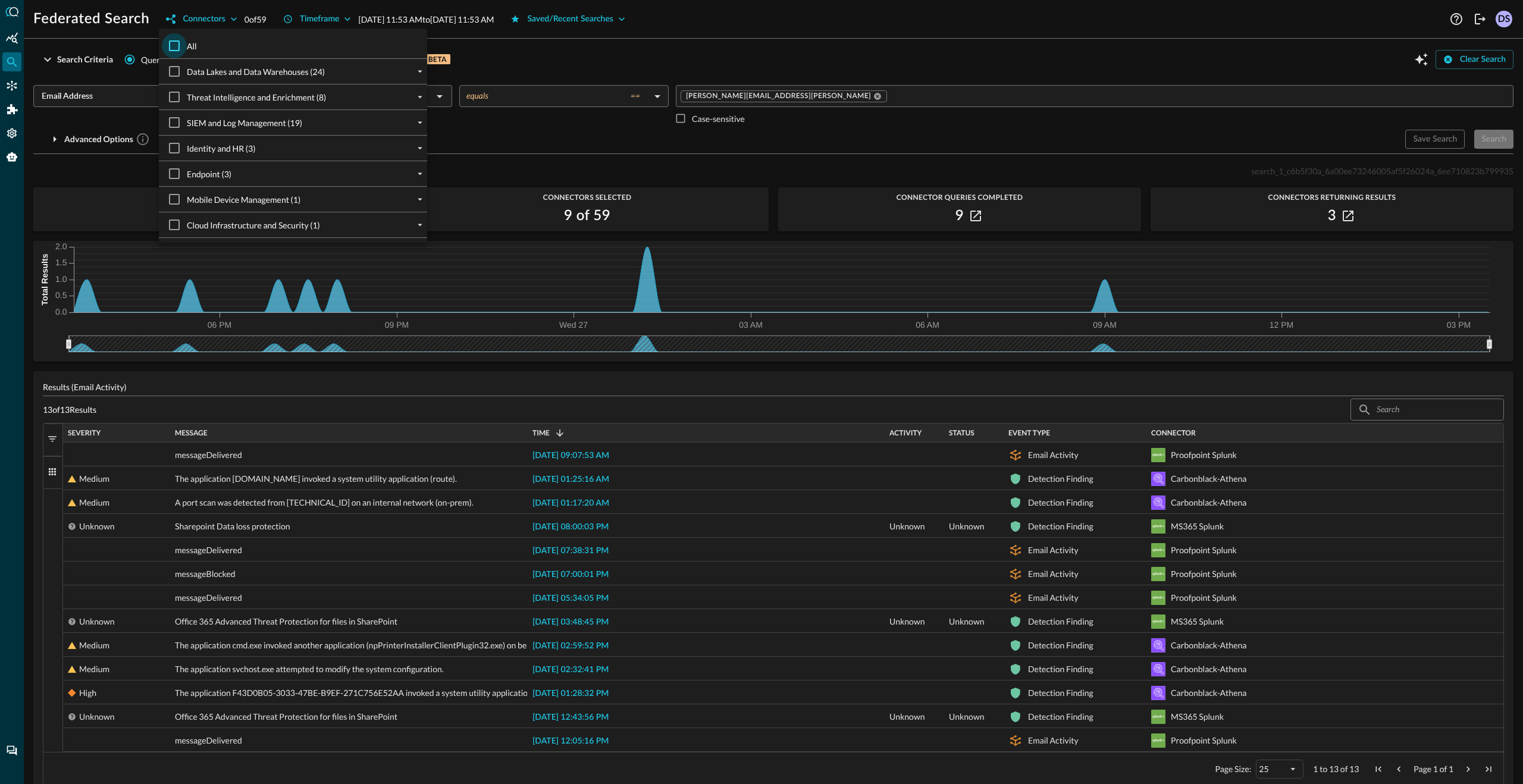
checkbox input "true"
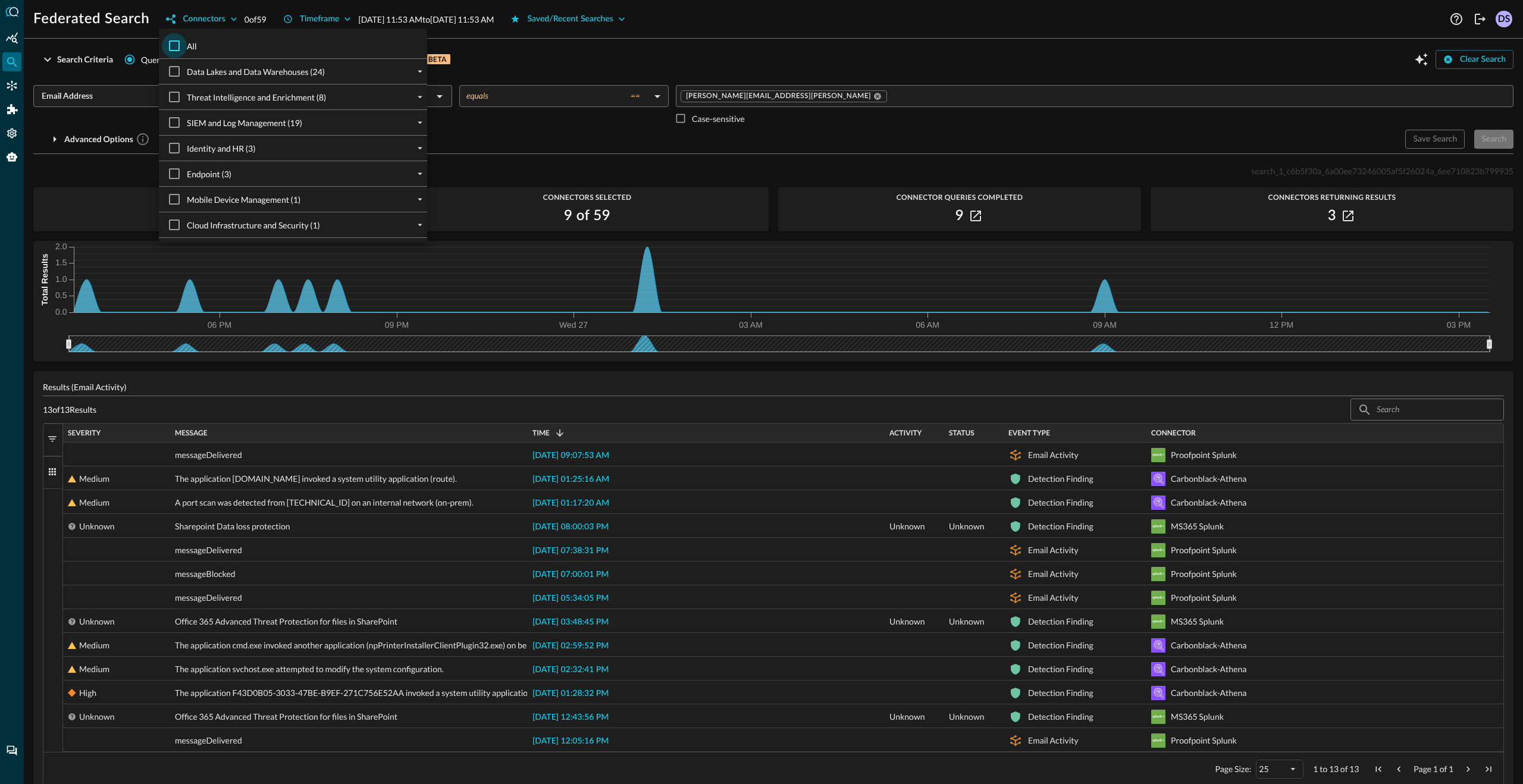
checkbox input "true"
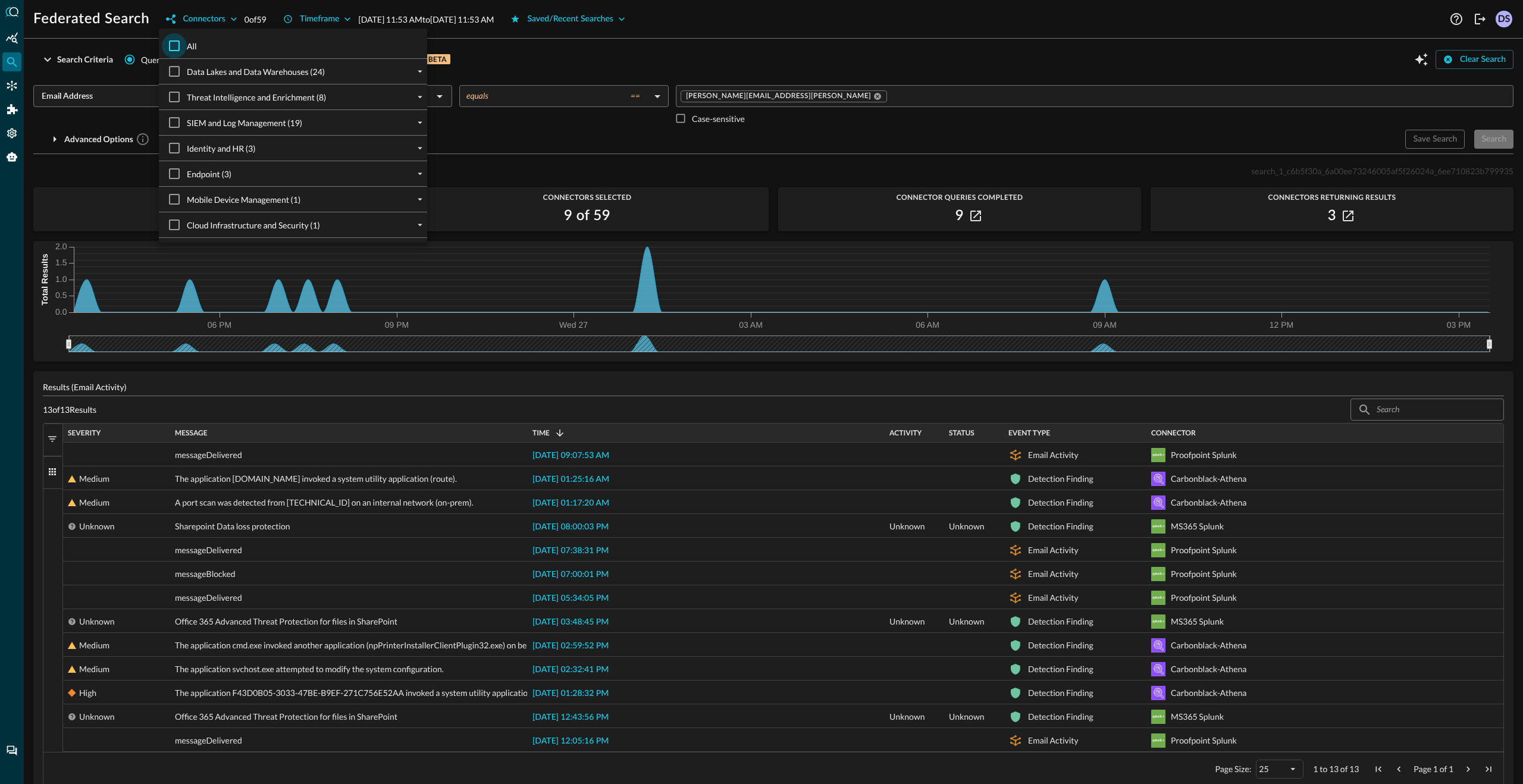
checkbox input "true"
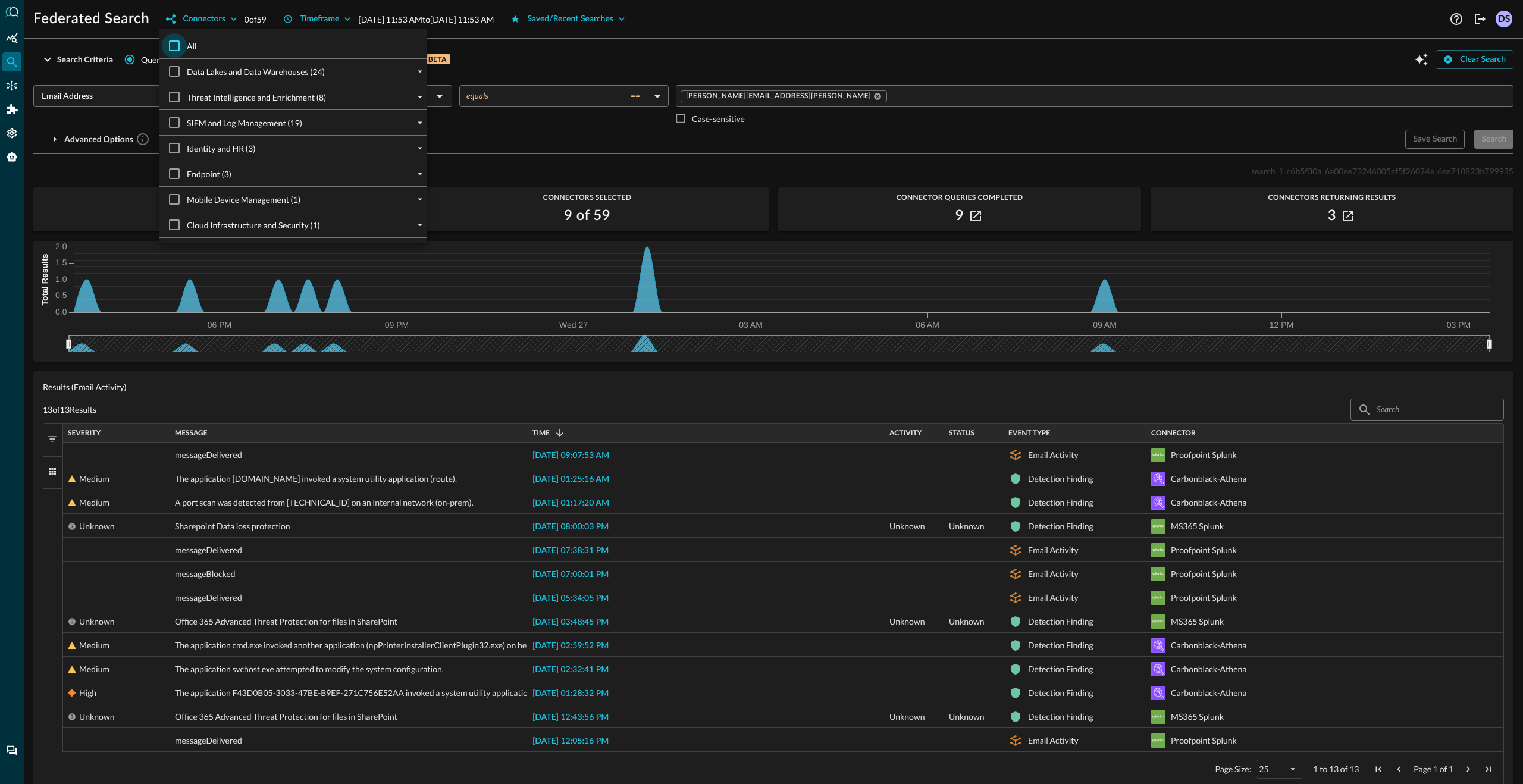
checkbox input "true"
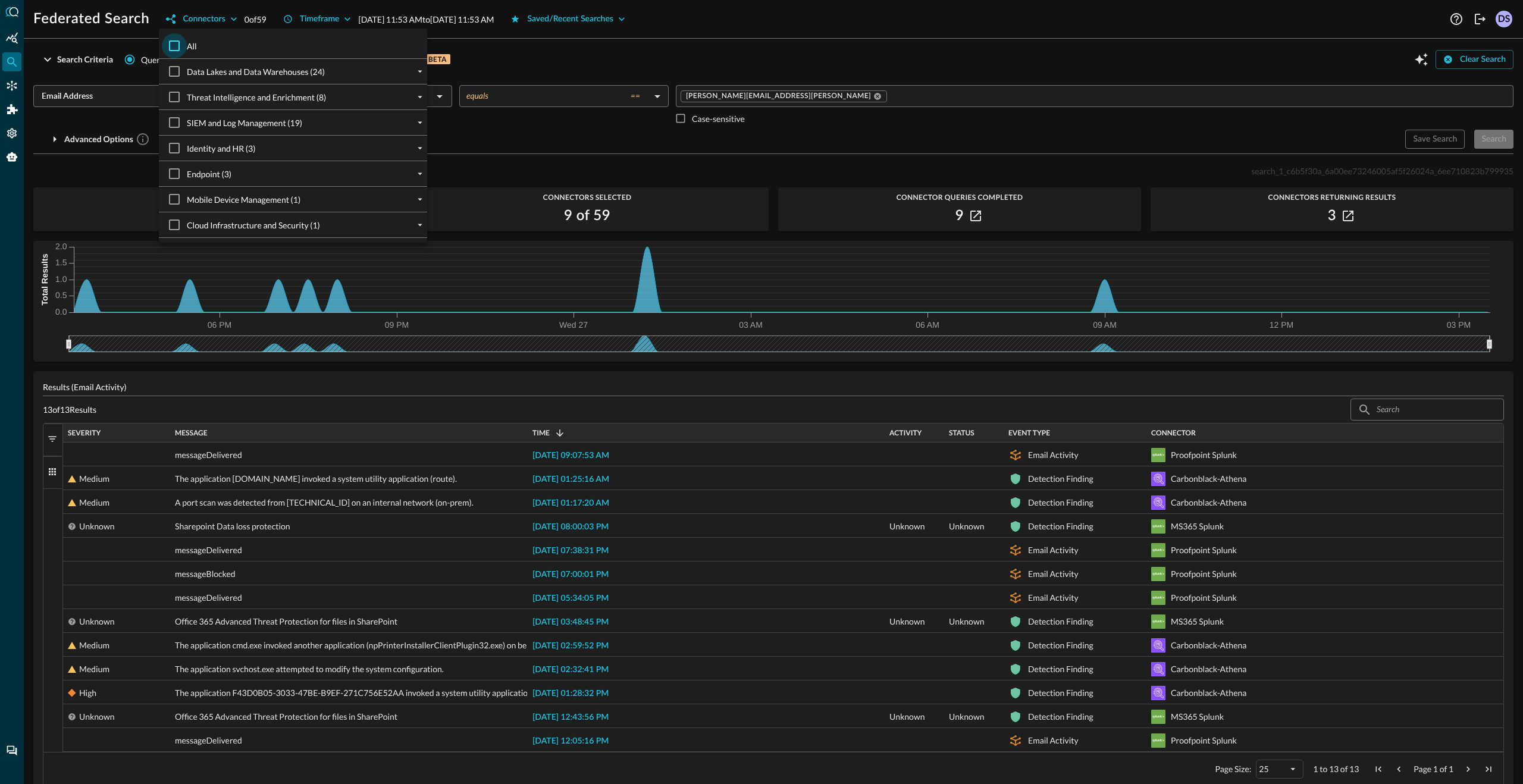
checkbox input "true"
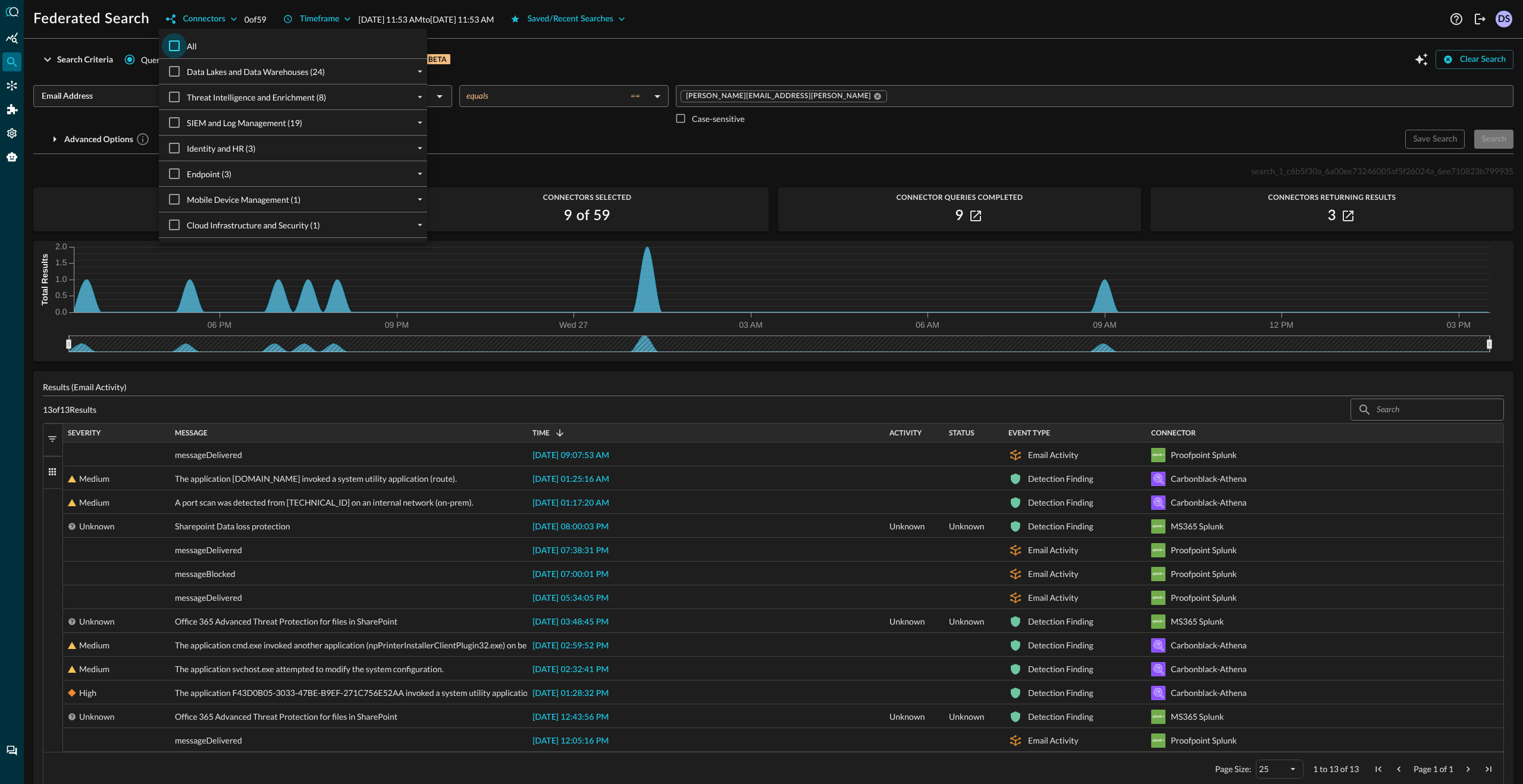
checkbox input "true"
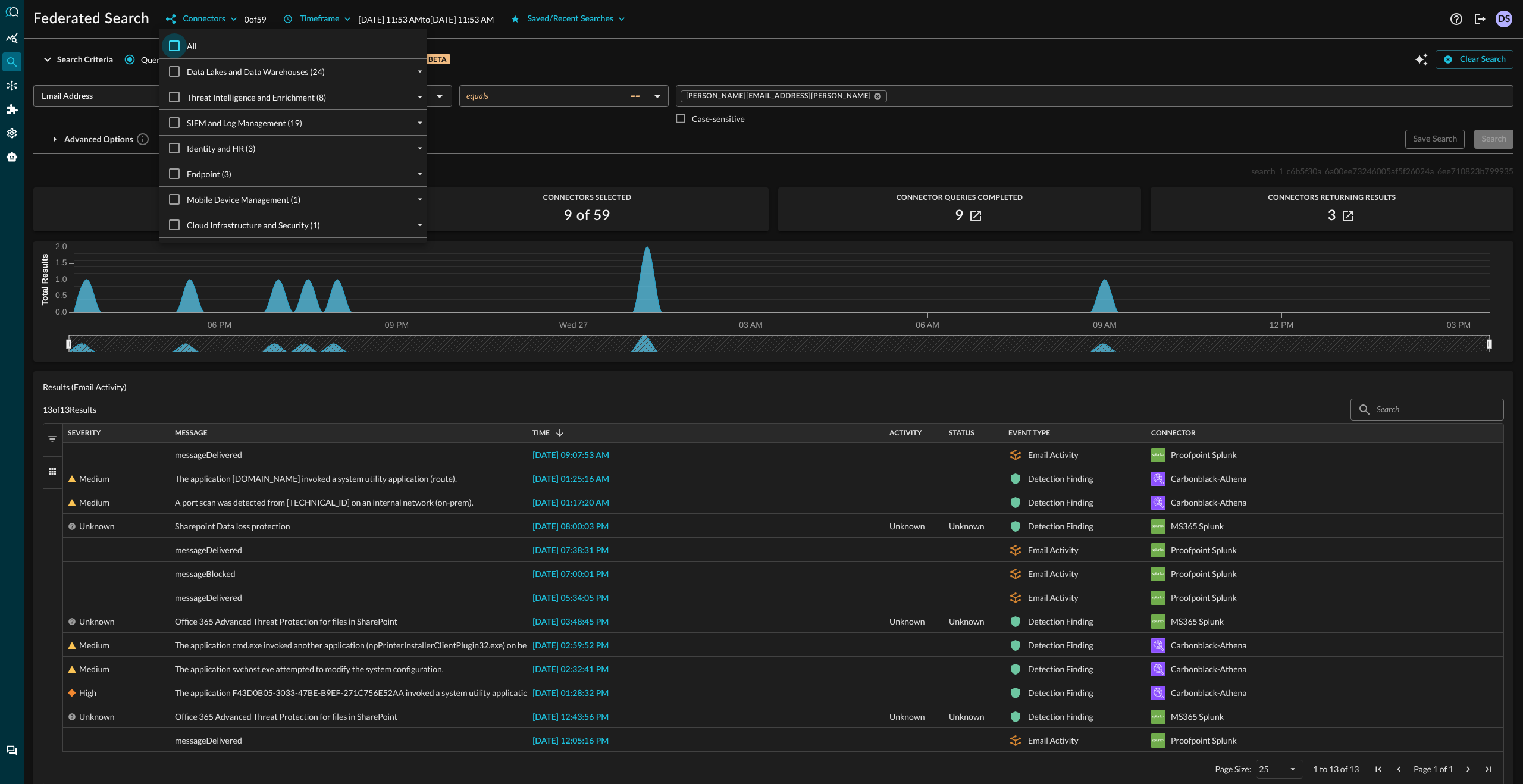
checkbox input "true"
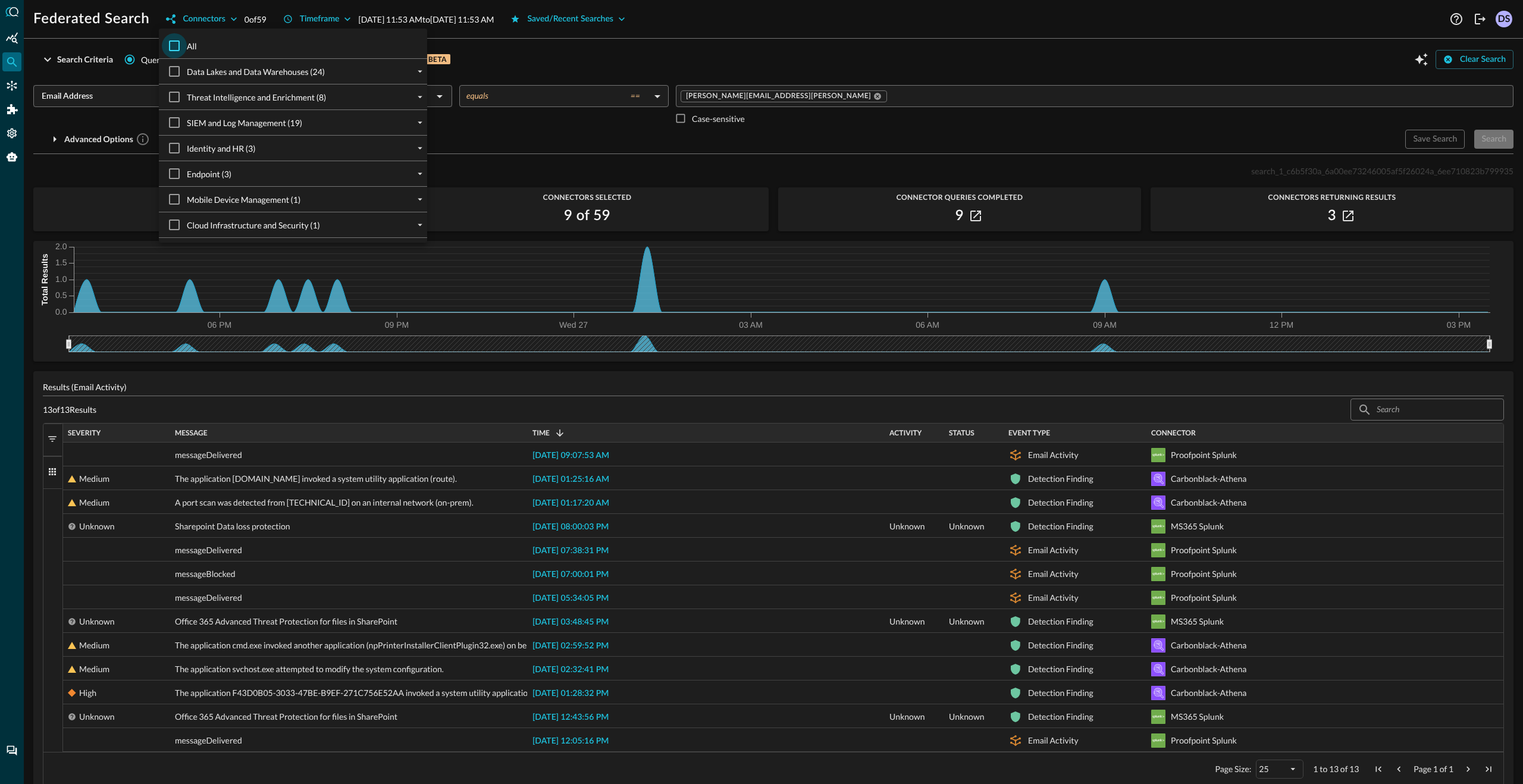
checkbox input "true"
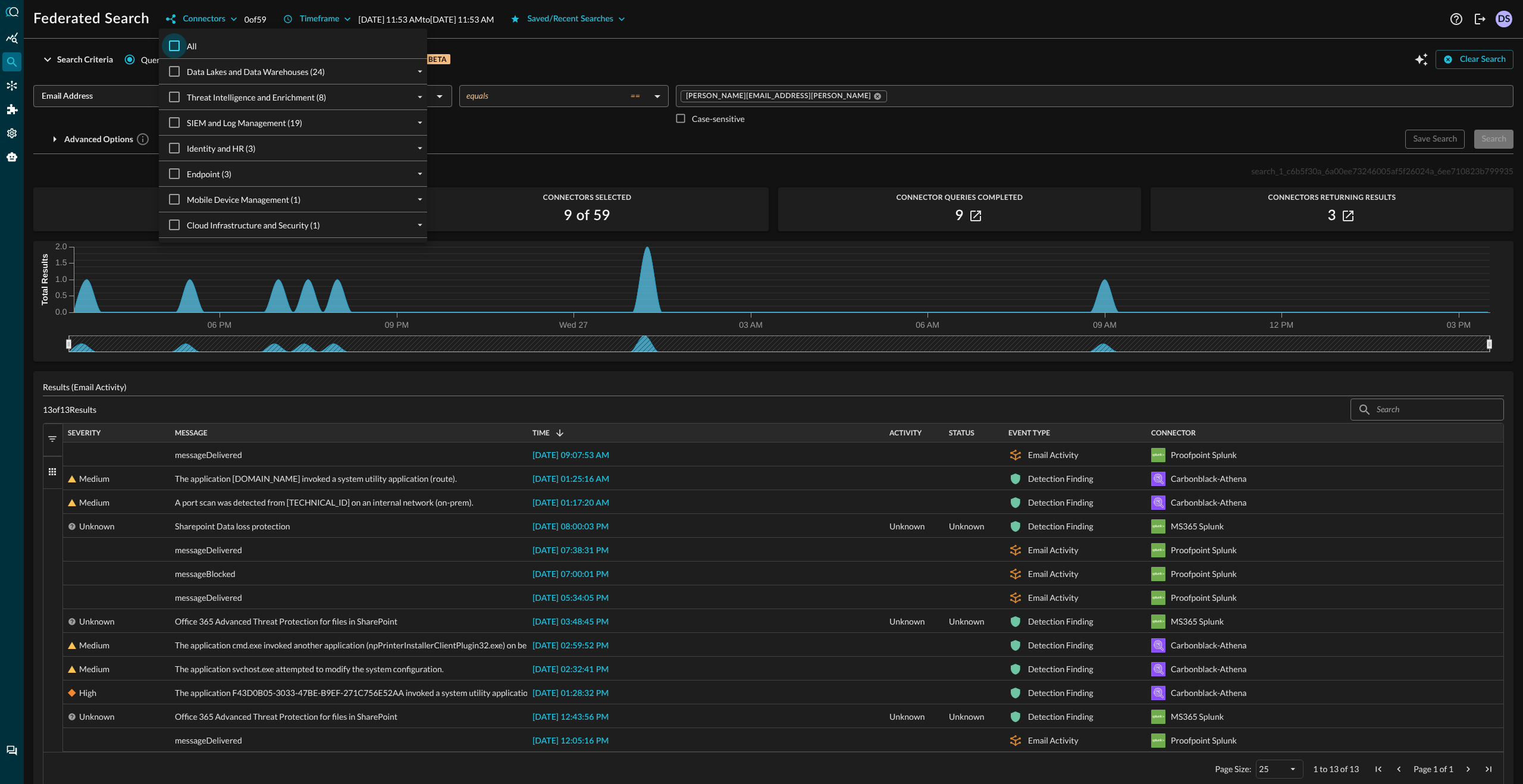
checkbox input "true"
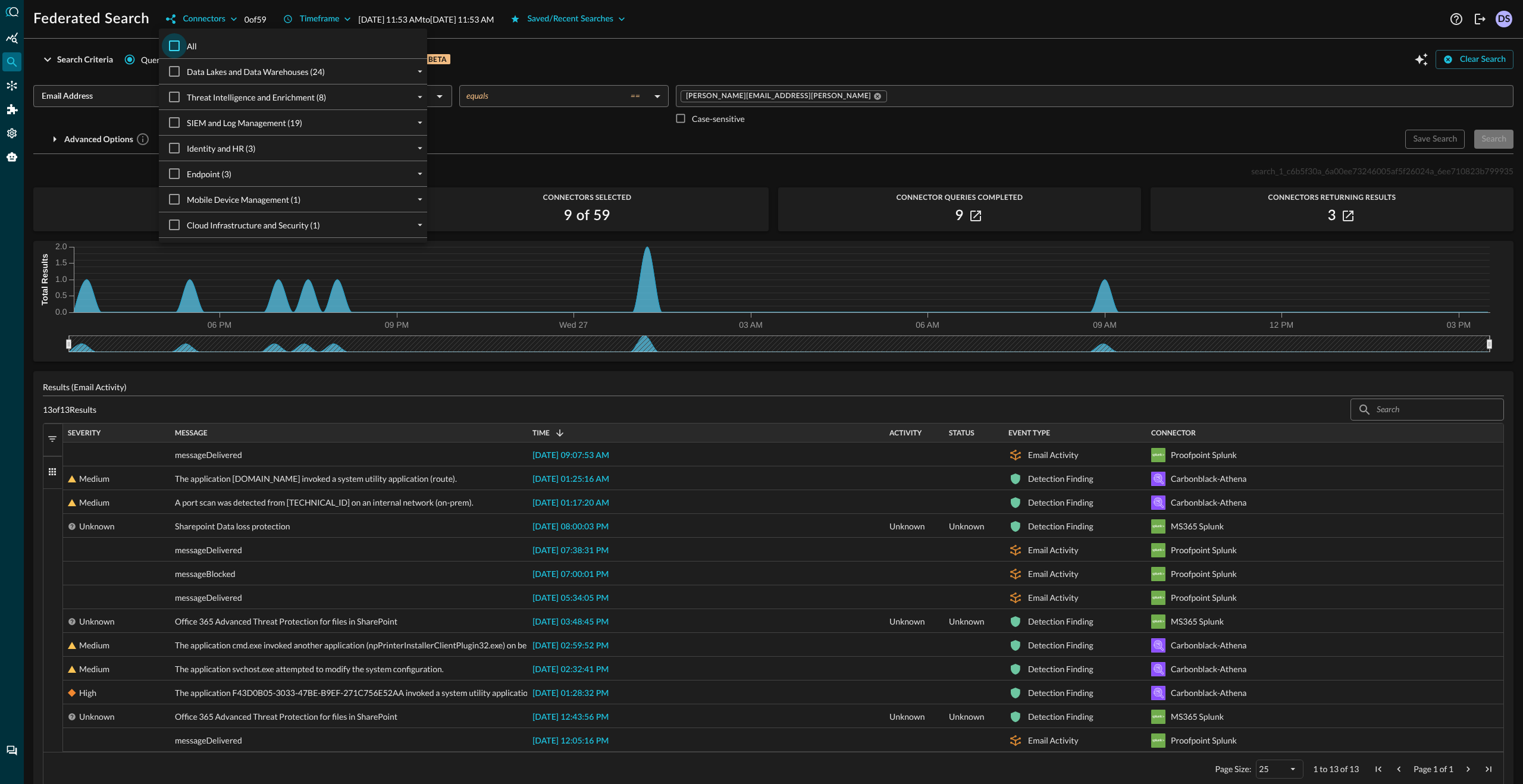
checkbox input "true"
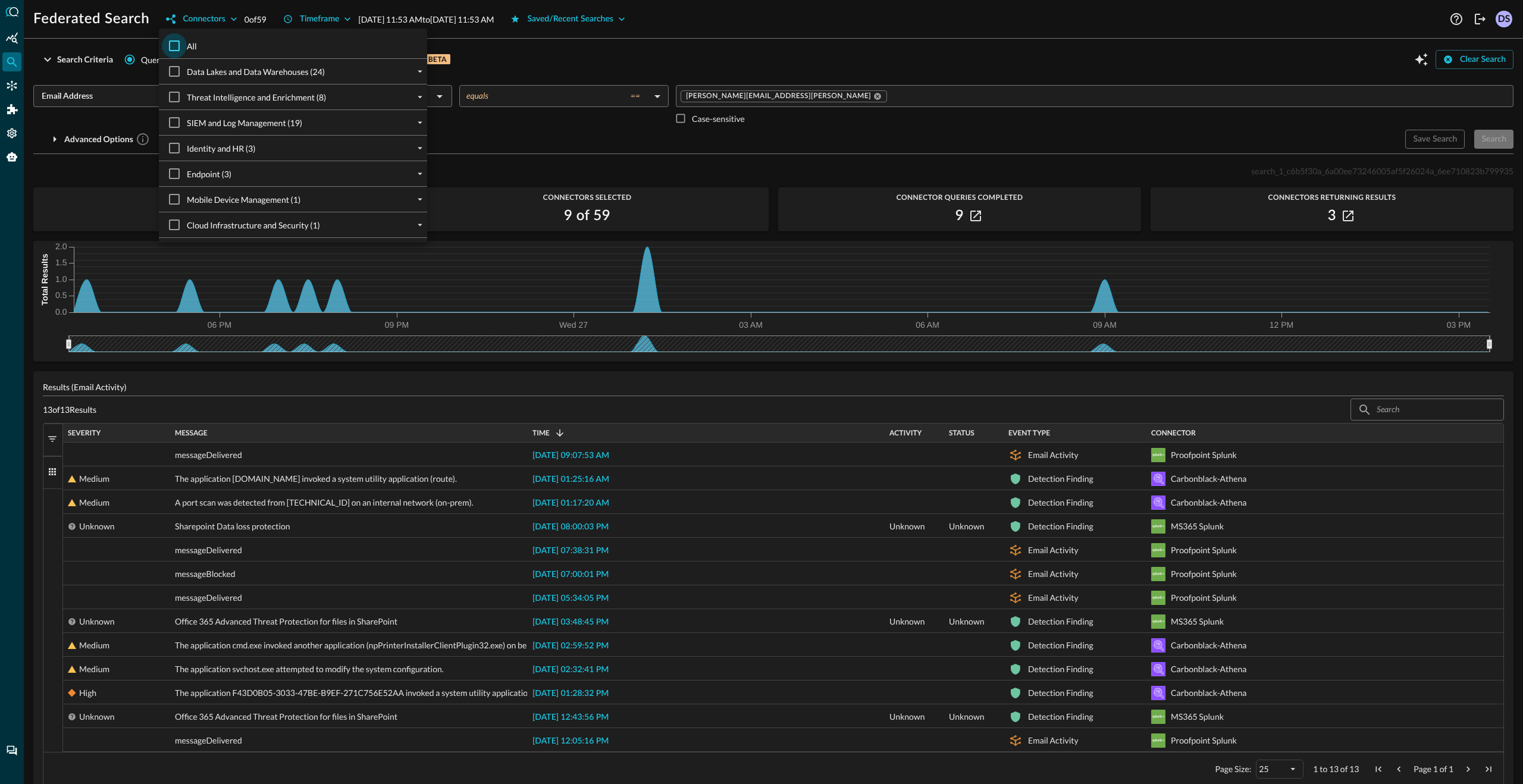
checkbox input "true"
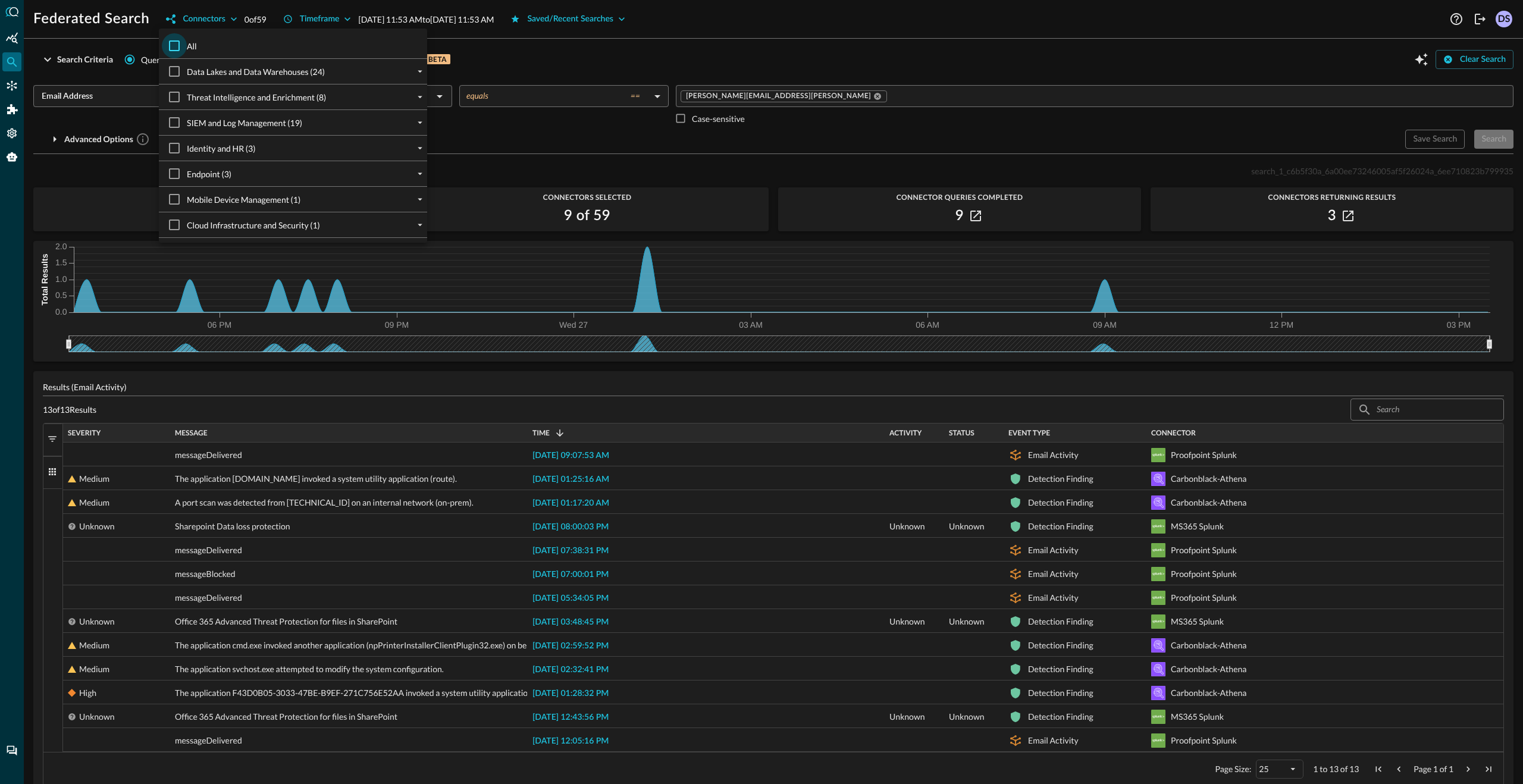
checkbox input "true"
click at [885, 120] on div at bounding box center [761, 392] width 1523 height 784
